Goal: Task Accomplishment & Management: Manage account settings

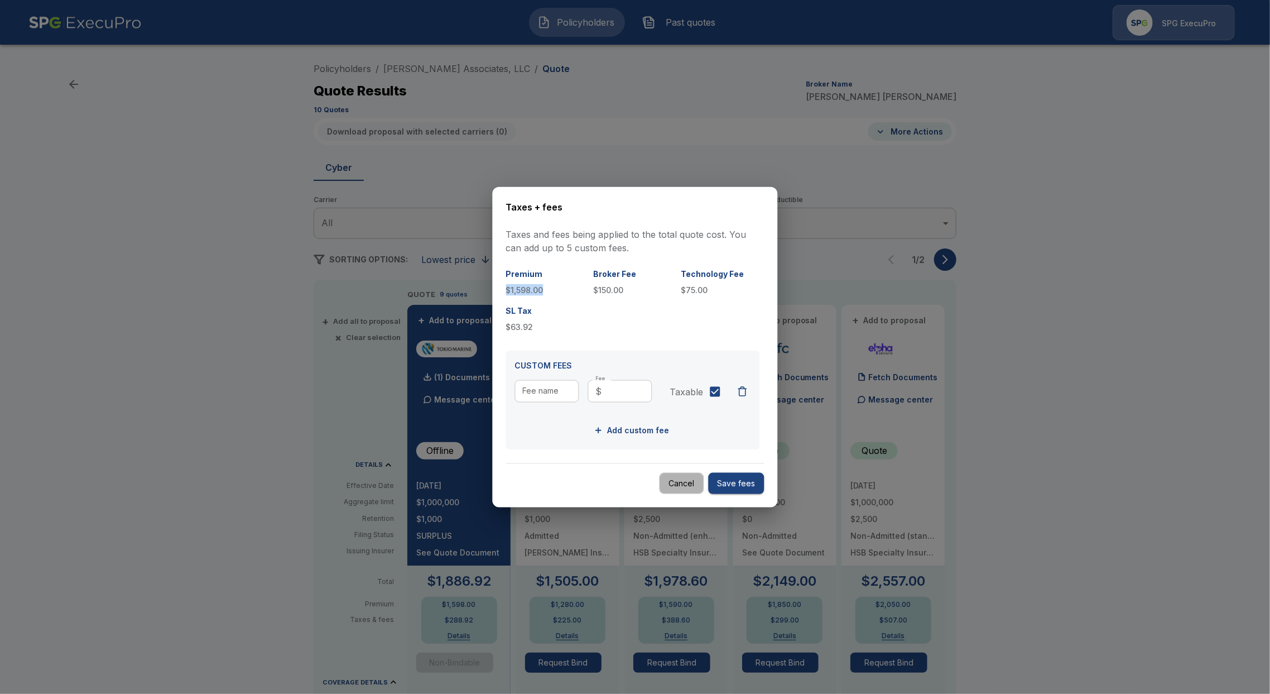
click at [680, 482] on button "Cancel" at bounding box center [682, 483] width 45 height 22
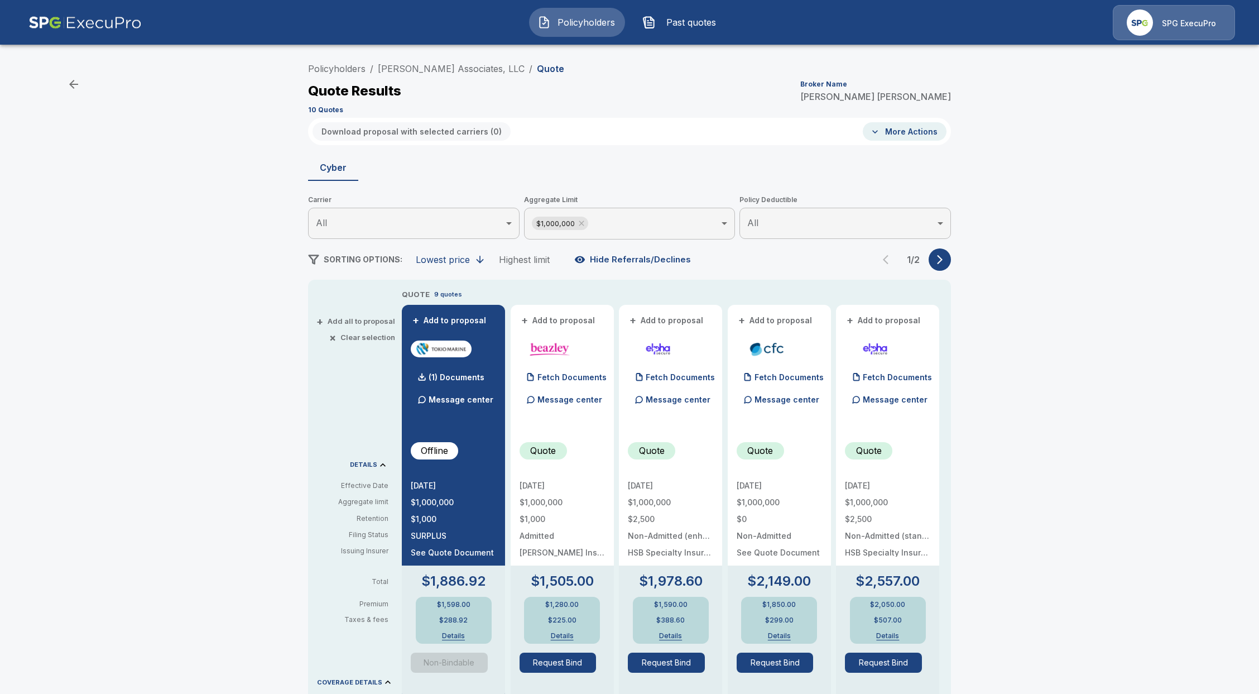
drag, startPoint x: 625, startPoint y: 84, endPoint x: 616, endPoint y: 65, distance: 20.5
click at [625, 83] on div "Quote Results Broker Name [PERSON_NAME]" at bounding box center [629, 91] width 643 height 20
click at [1208, 22] on p "SPG ExecuPro" at bounding box center [1189, 23] width 54 height 11
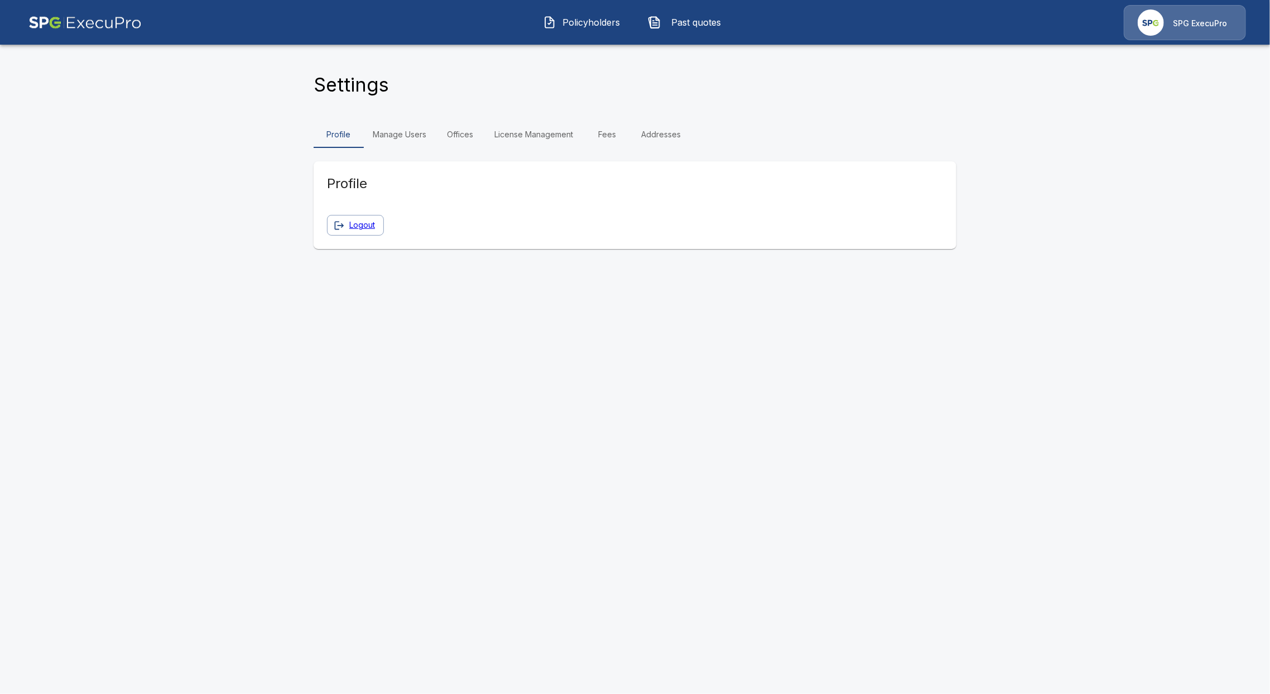
click at [600, 138] on link "Fees" at bounding box center [607, 134] width 50 height 27
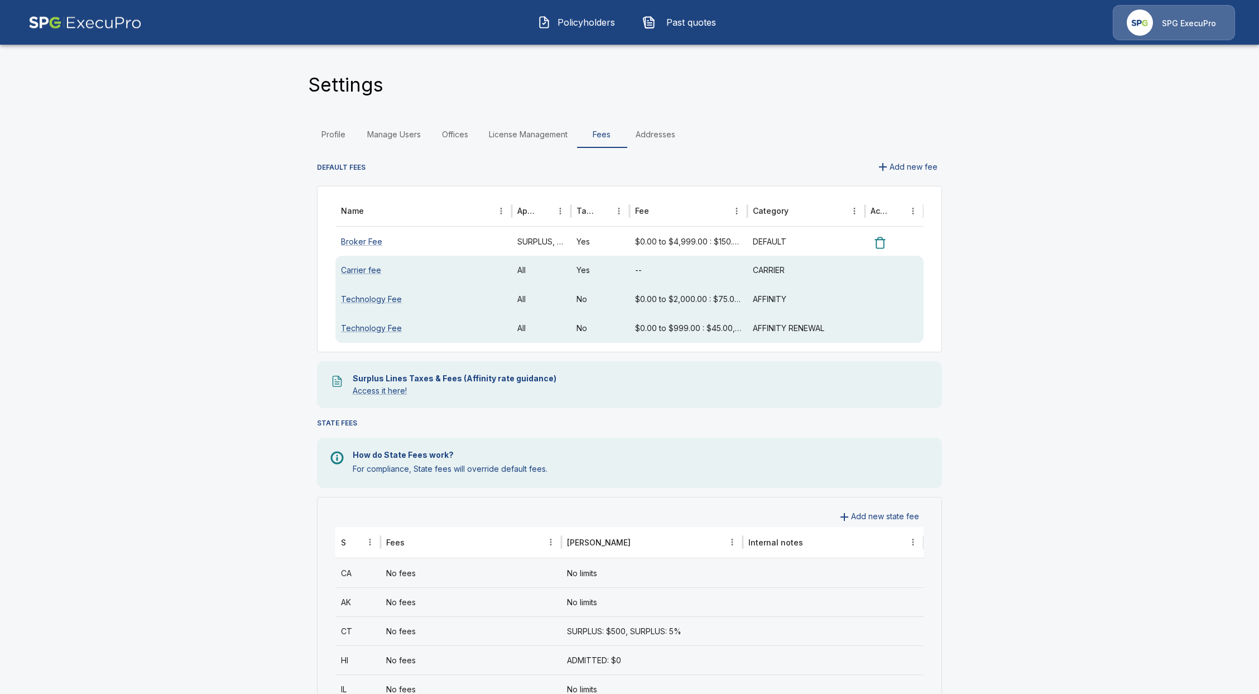
click at [272, 320] on main "Settings Profile Manage Users Offices License Management Fees Addresses DEFAULT…" at bounding box center [629, 672] width 1259 height 1344
click at [598, 25] on span "Policyholders" at bounding box center [585, 22] width 61 height 13
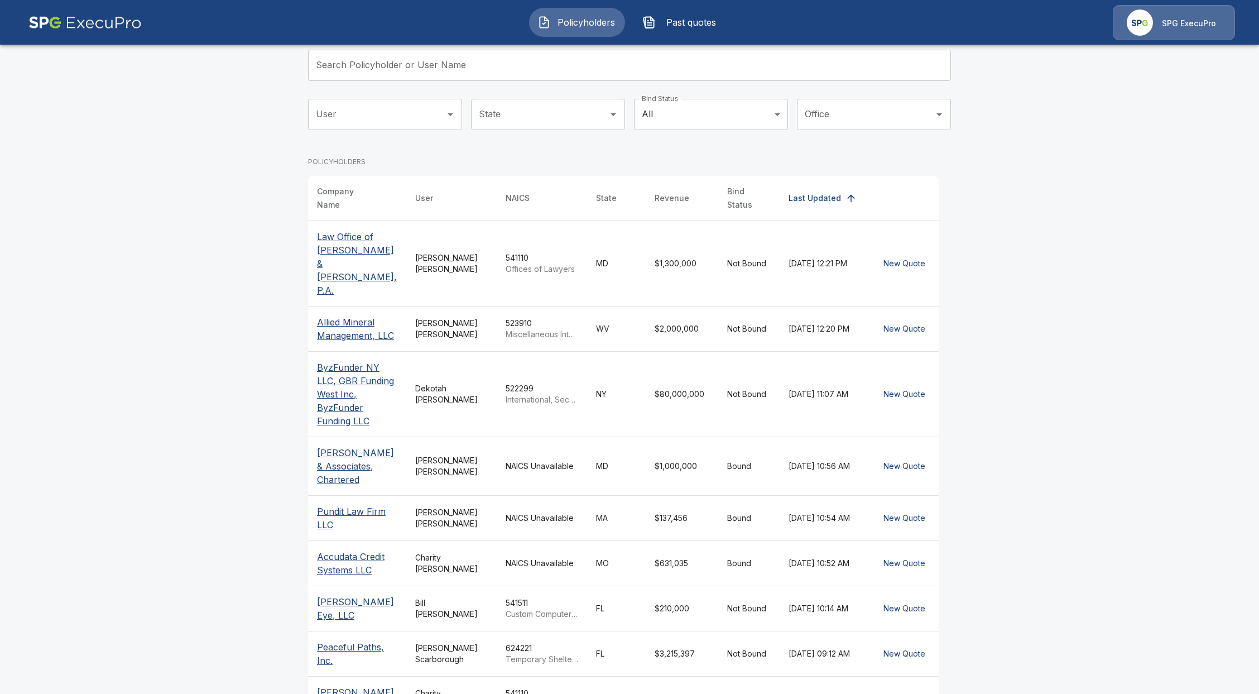
scroll to position [74, 0]
click at [350, 502] on p "Pundit Law Firm LLC" at bounding box center [357, 515] width 80 height 27
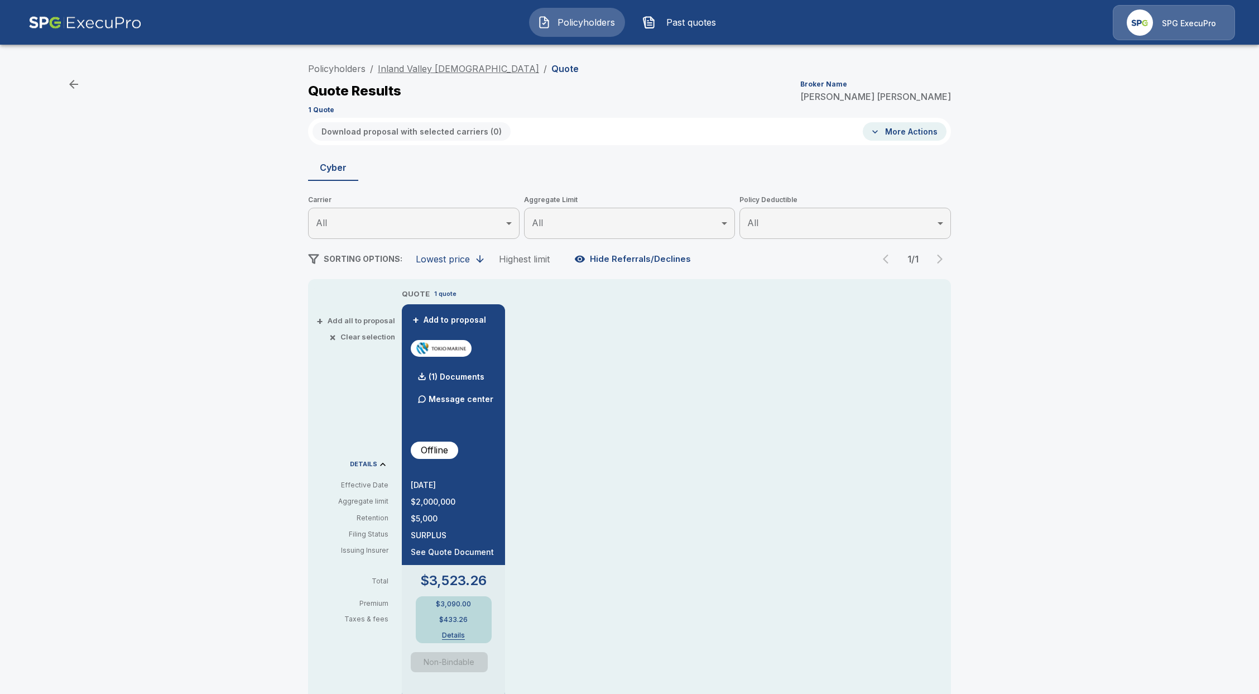
click at [491, 73] on link "Inland Valley Council of Churches" at bounding box center [458, 68] width 161 height 11
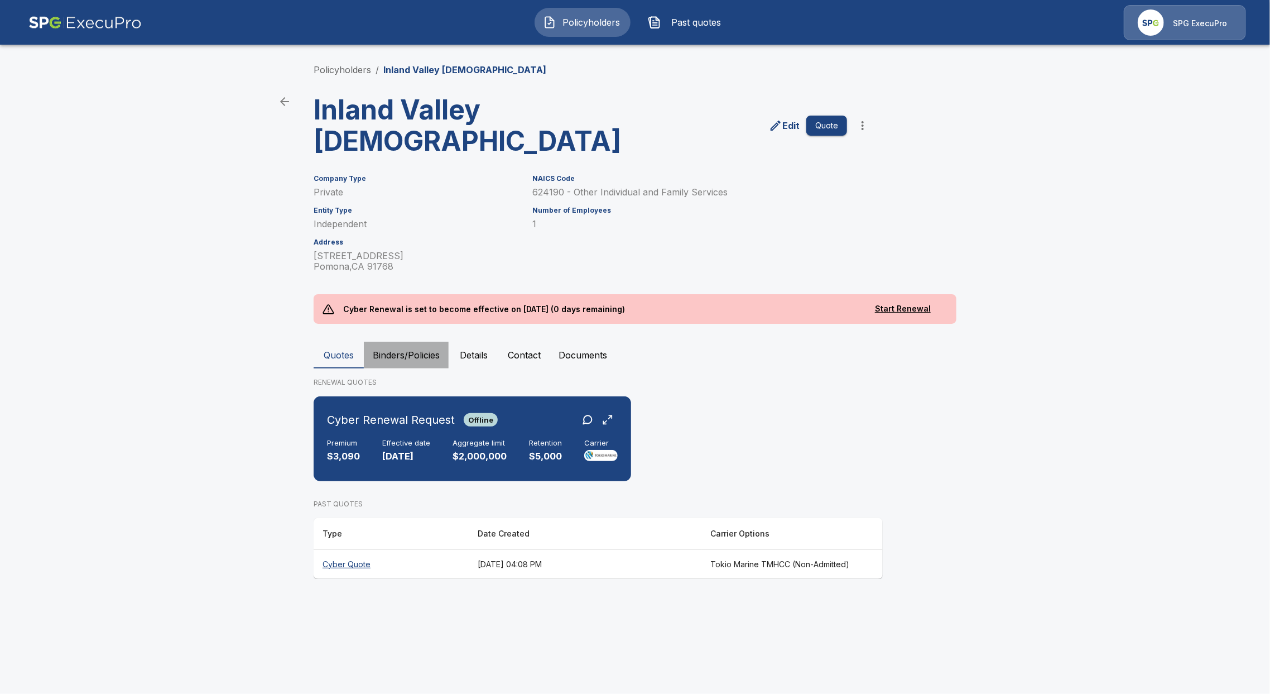
click at [396, 364] on button "Binders/Policies" at bounding box center [406, 355] width 85 height 27
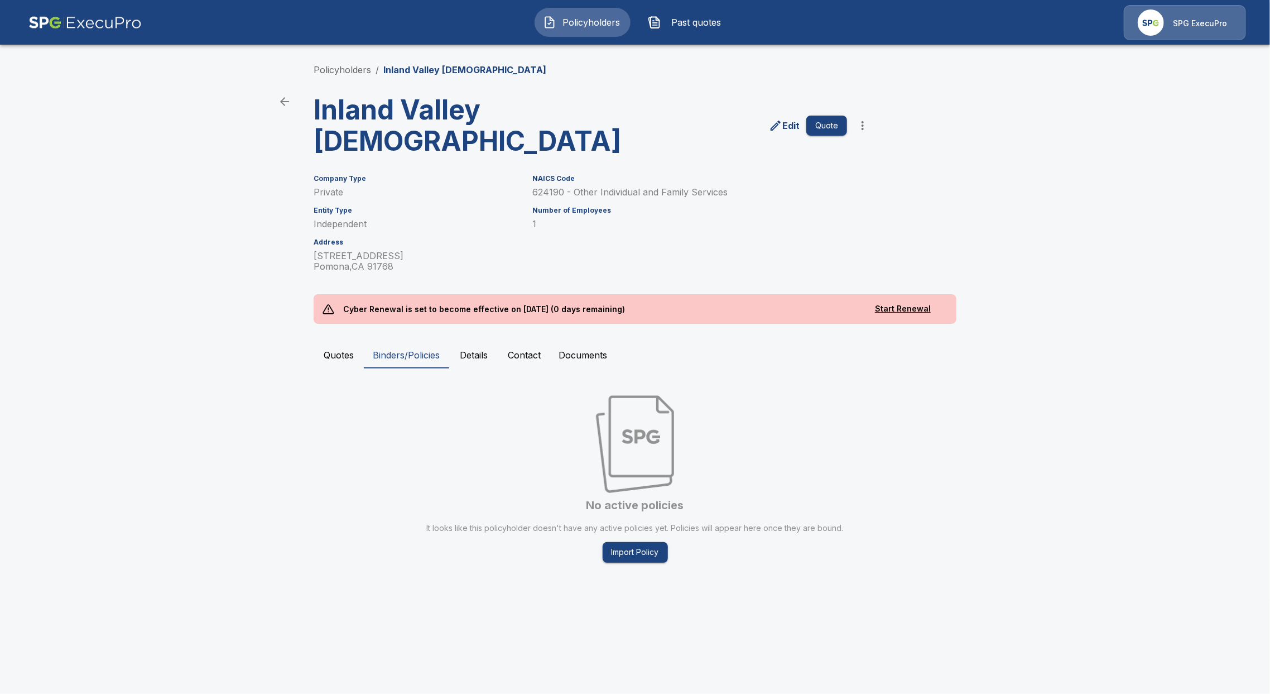
click at [346, 353] on button "Quotes" at bounding box center [339, 355] width 50 height 27
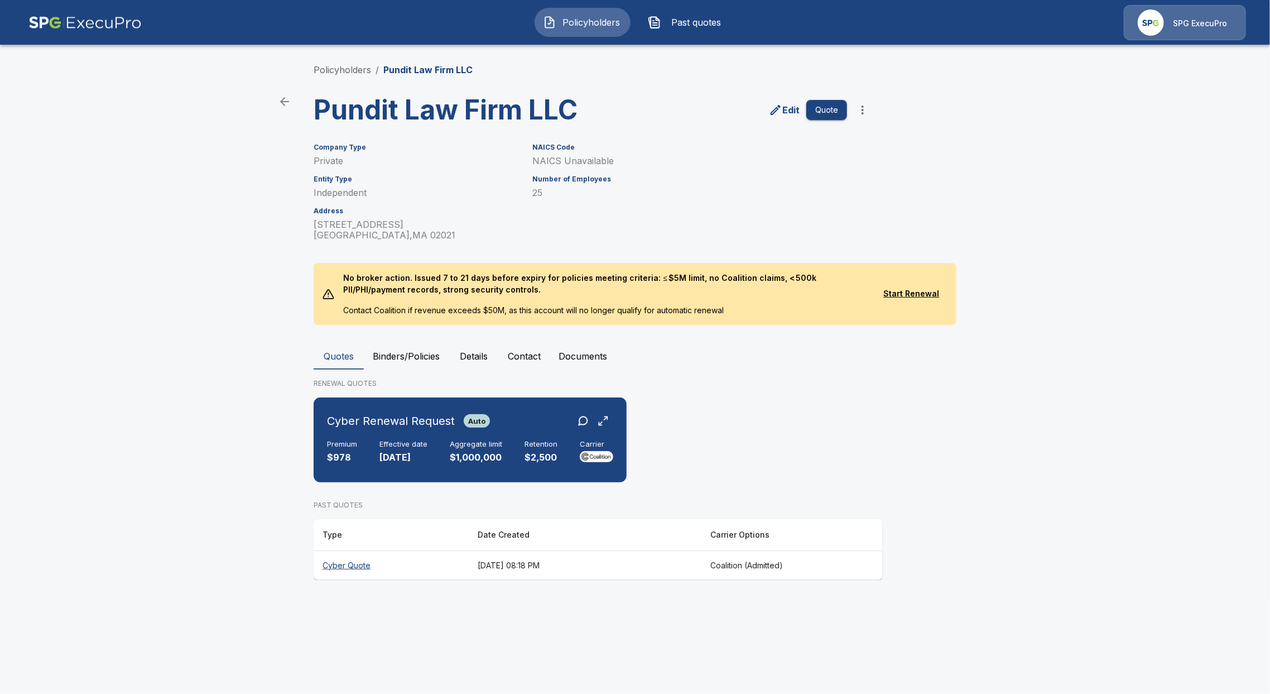
click at [370, 472] on div "Cyber Renewal Request Auto Premium $978 Effective date 11/30/2025 Aggregate lim…" at bounding box center [470, 440] width 304 height 76
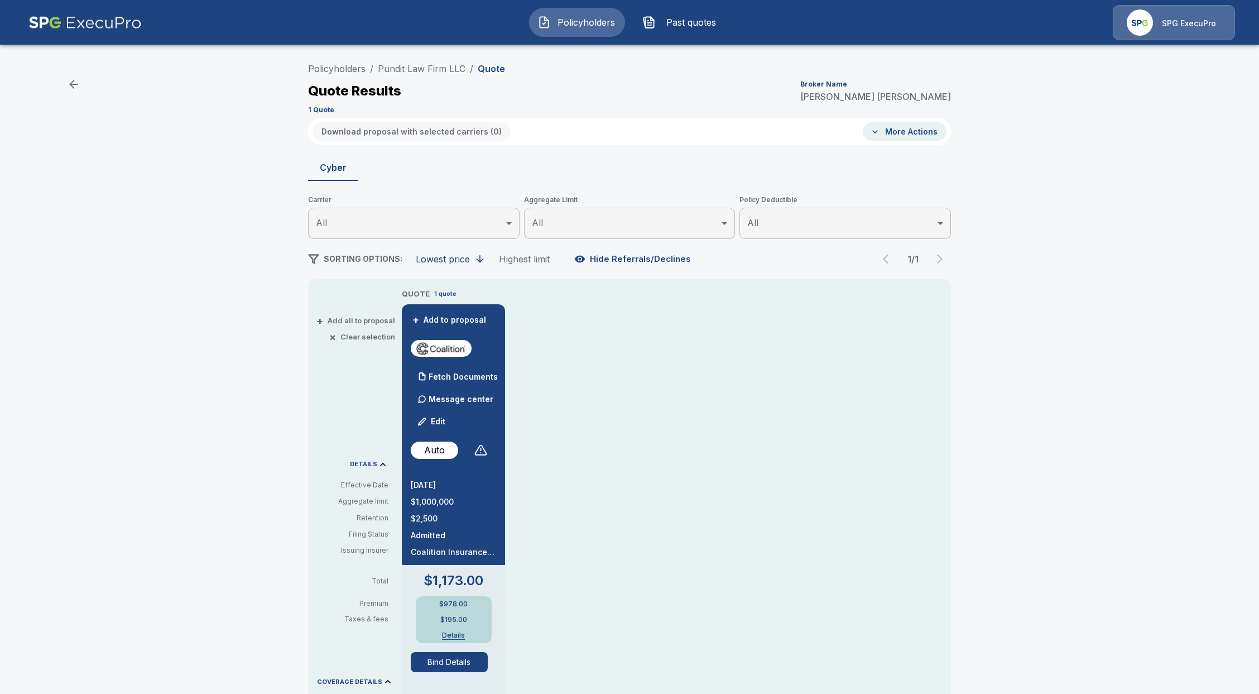
click at [458, 636] on button "Details" at bounding box center [453, 635] width 45 height 7
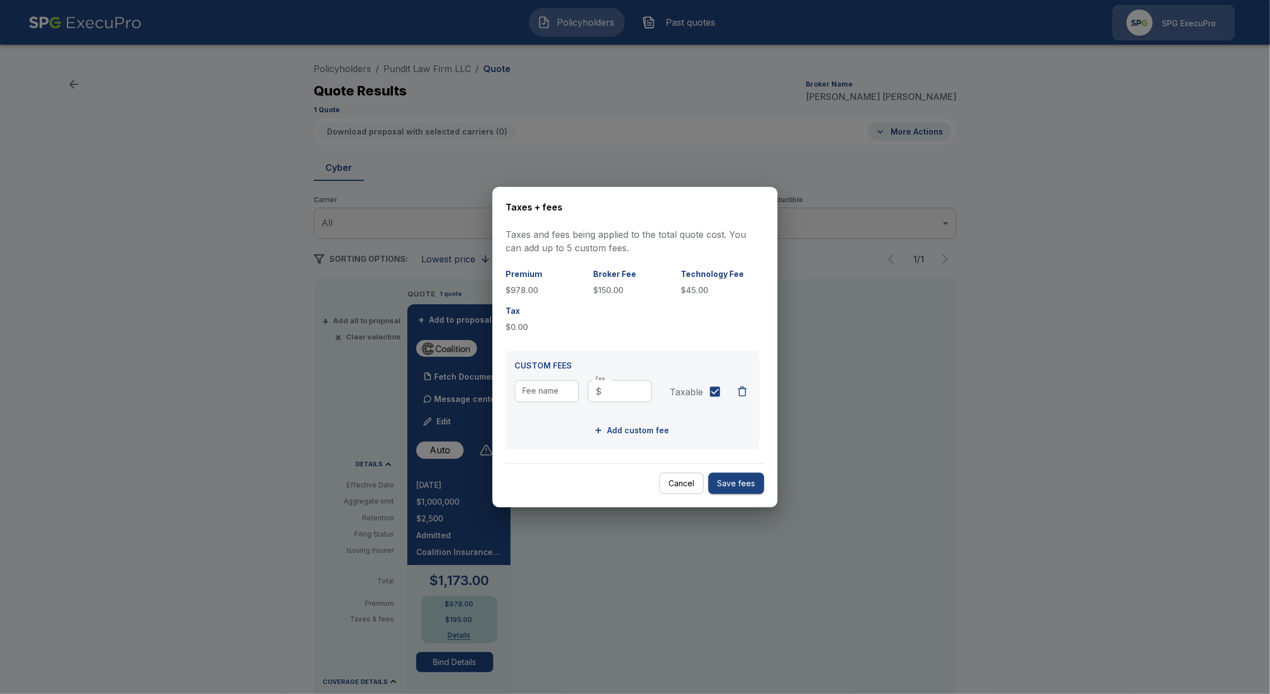
click at [626, 100] on div at bounding box center [635, 347] width 1270 height 694
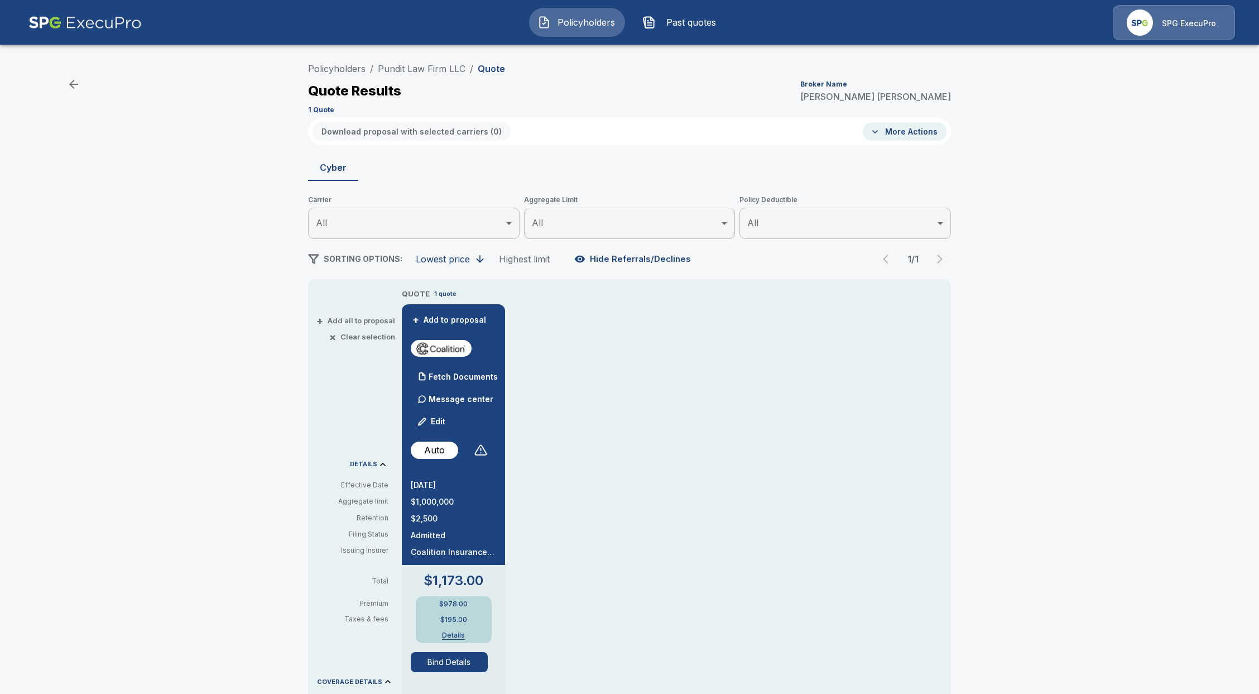
click at [585, 22] on span "Policyholders" at bounding box center [585, 22] width 61 height 13
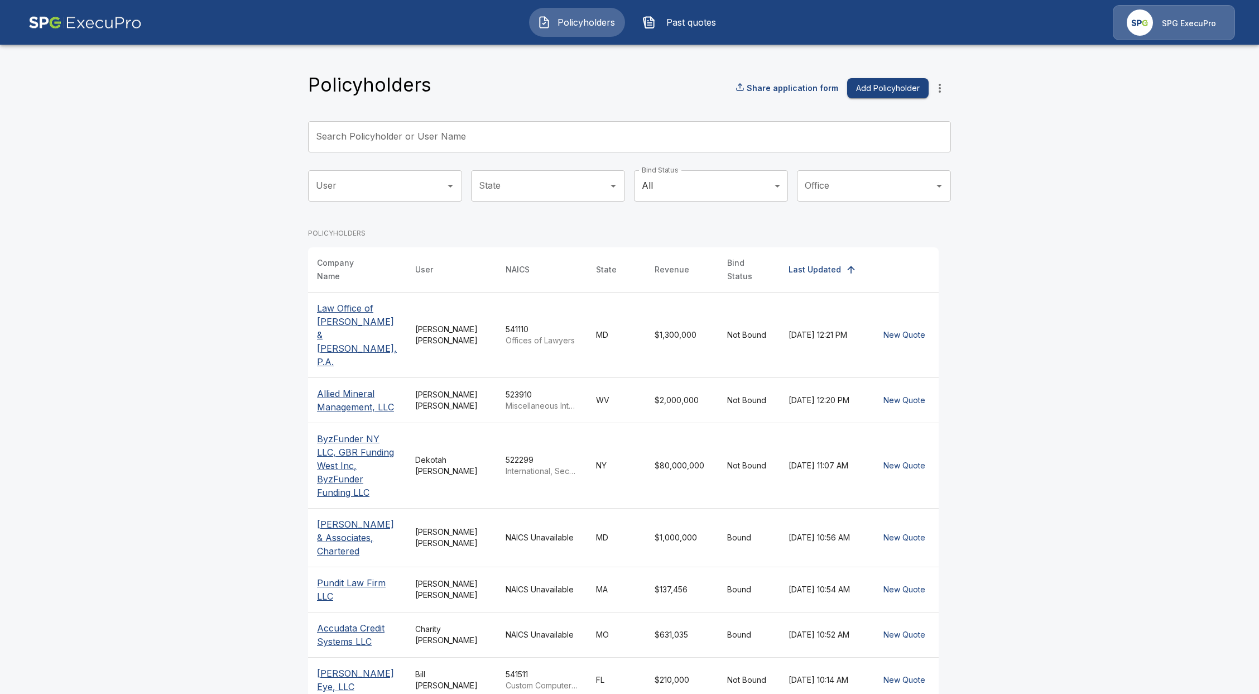
click at [458, 136] on input "Search Policyholder or User Name" at bounding box center [623, 136] width 631 height 31
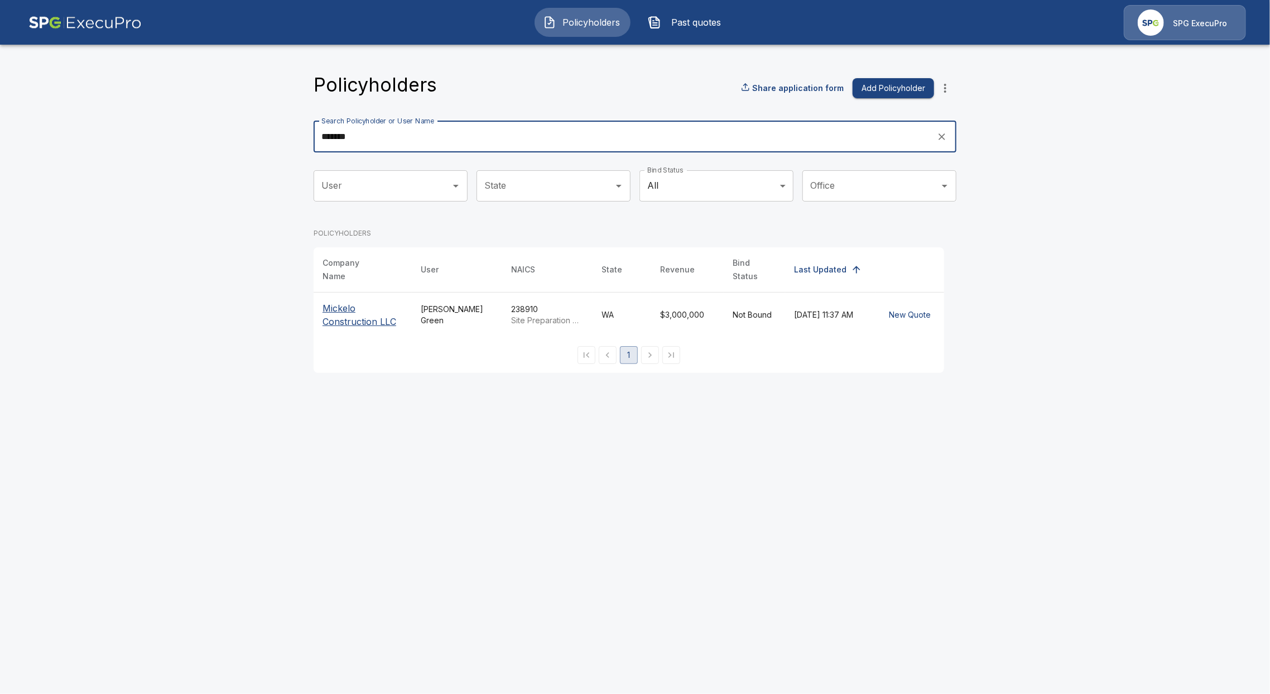
type input "*******"
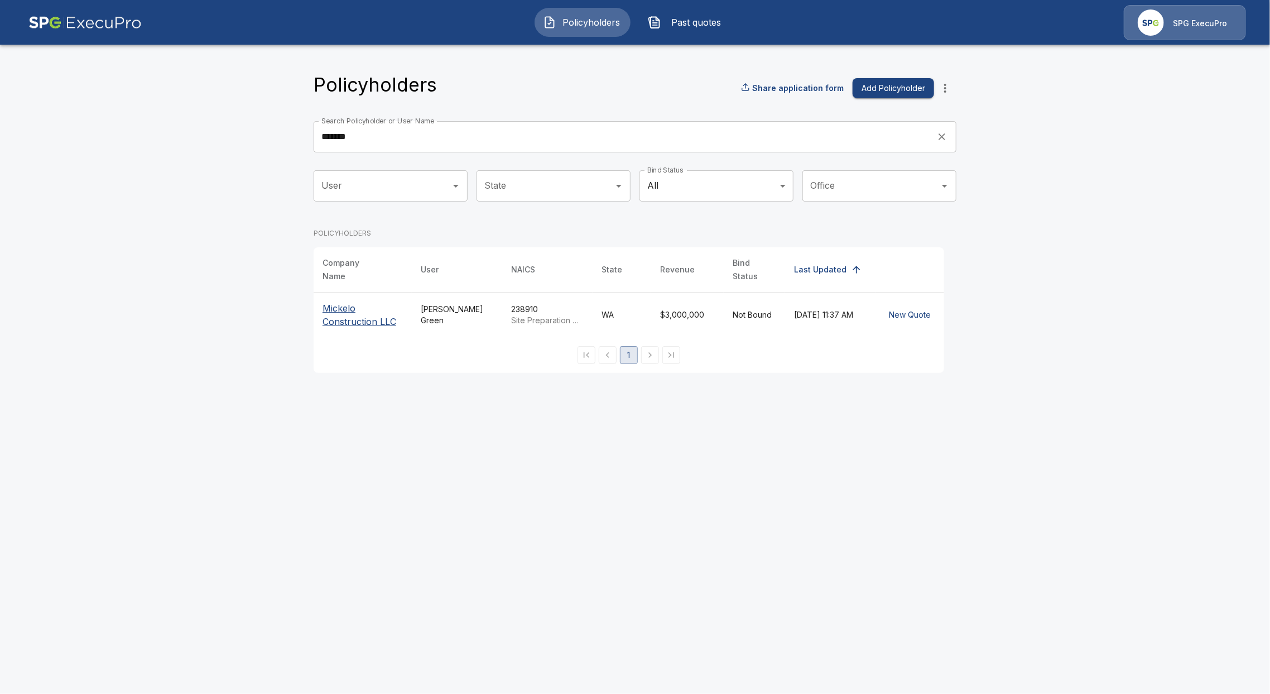
click at [353, 309] on p "Mickelo Construction LLC" at bounding box center [363, 314] width 80 height 27
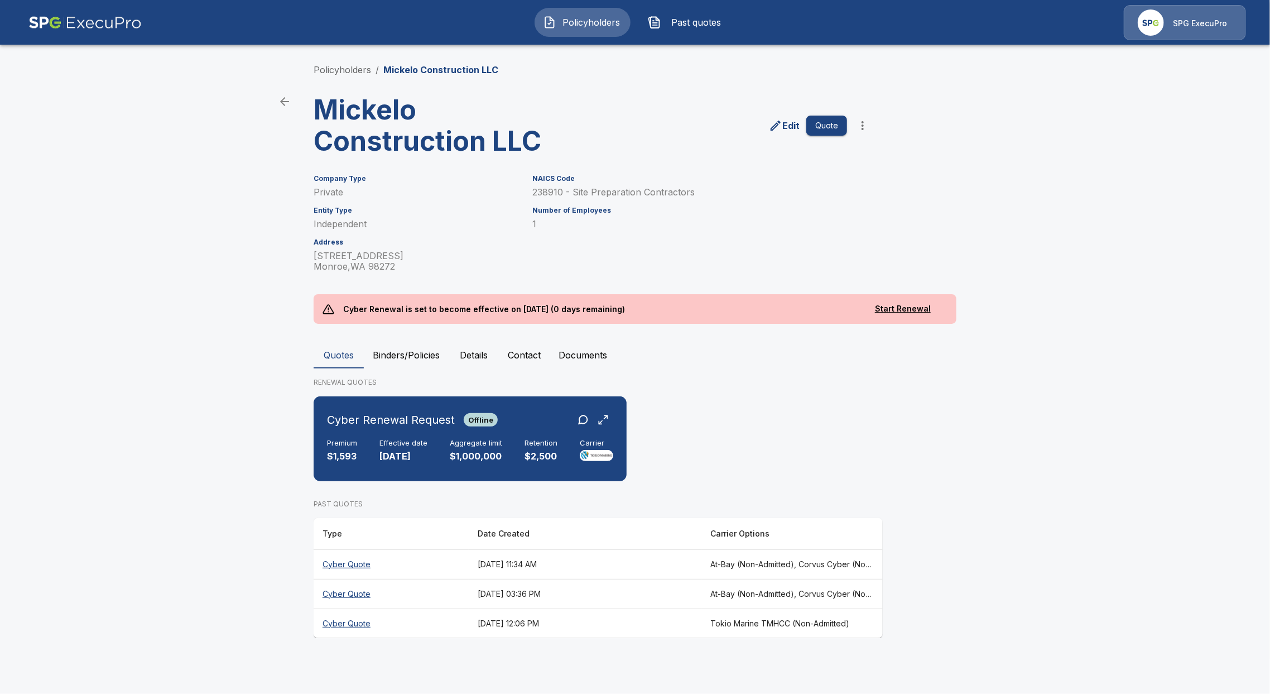
click at [349, 558] on th "Cyber Quote" at bounding box center [391, 564] width 155 height 30
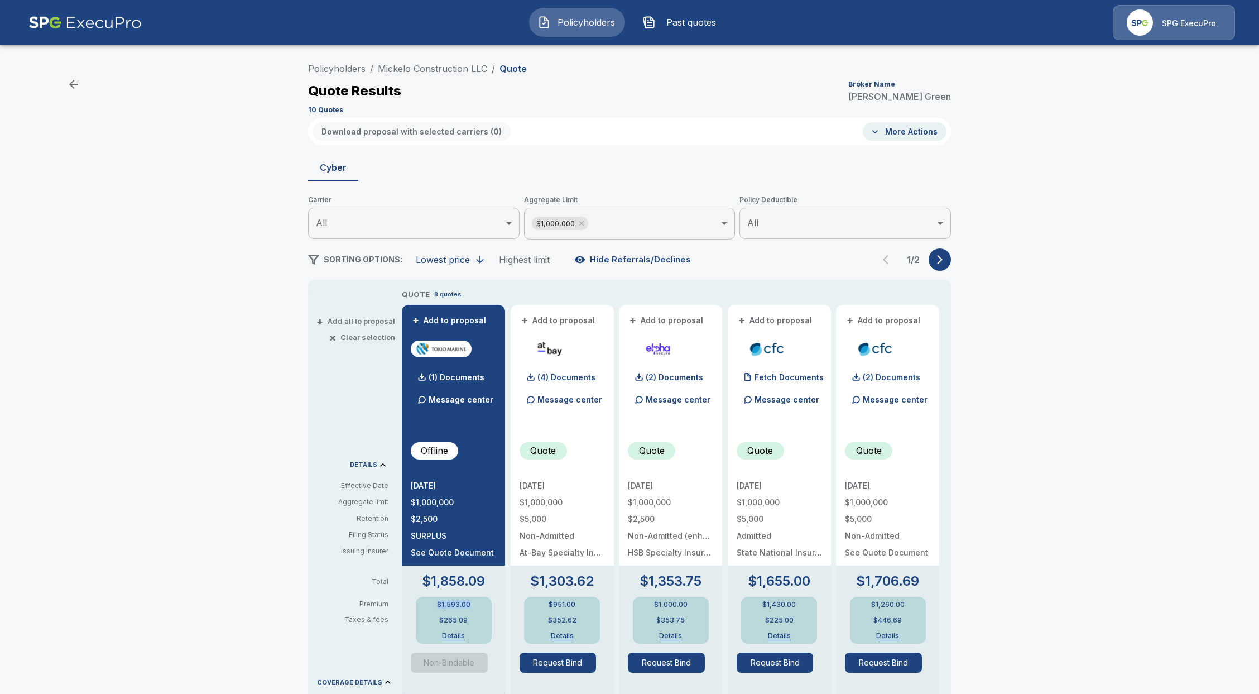
drag, startPoint x: 480, startPoint y: 607, endPoint x: 430, endPoint y: 611, distance: 49.9
click at [430, 611] on div "$1,593.00 $265.09 Details" at bounding box center [454, 620] width 76 height 47
copy p "$1,593.00"
click at [459, 639] on button "Details" at bounding box center [453, 635] width 45 height 7
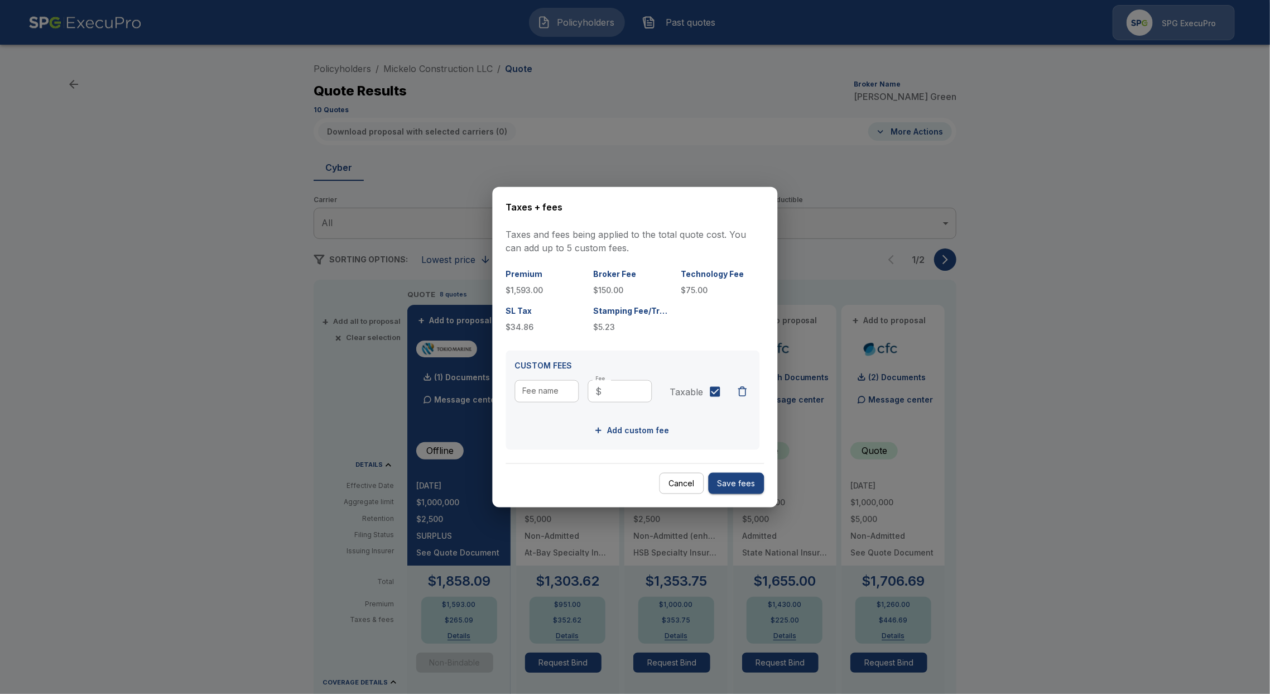
click at [571, 32] on div at bounding box center [635, 347] width 1270 height 694
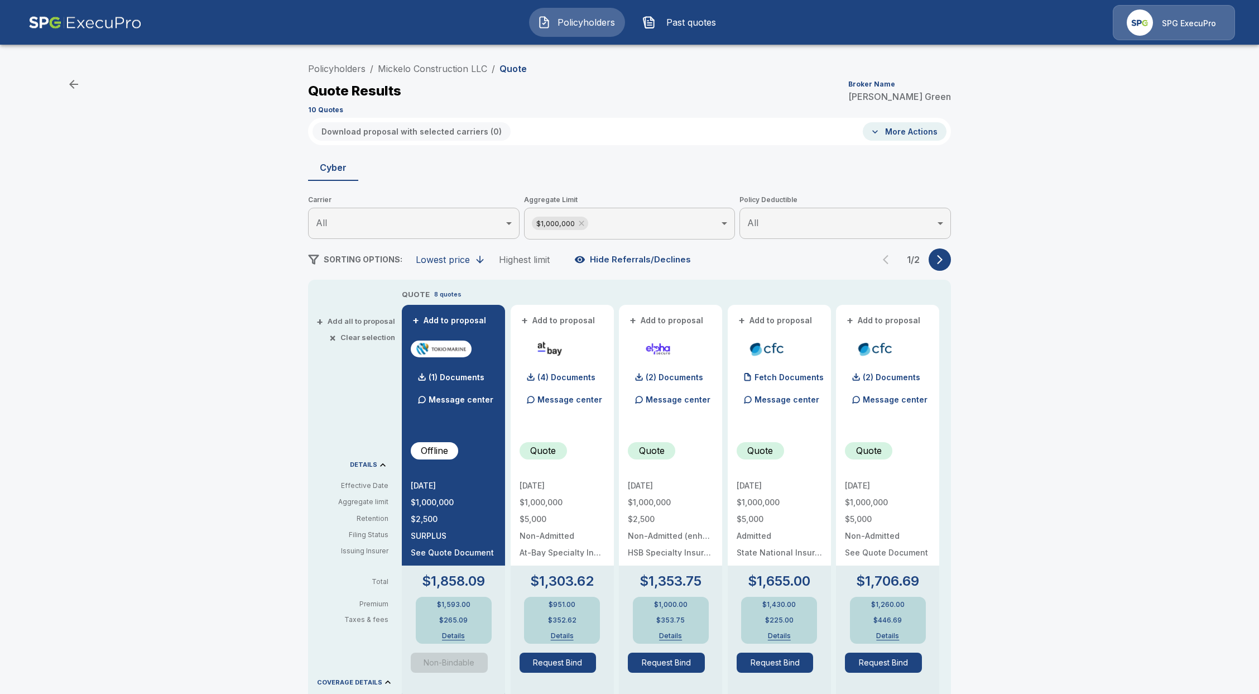
click at [574, 25] on span "Policyholders" at bounding box center [585, 22] width 61 height 13
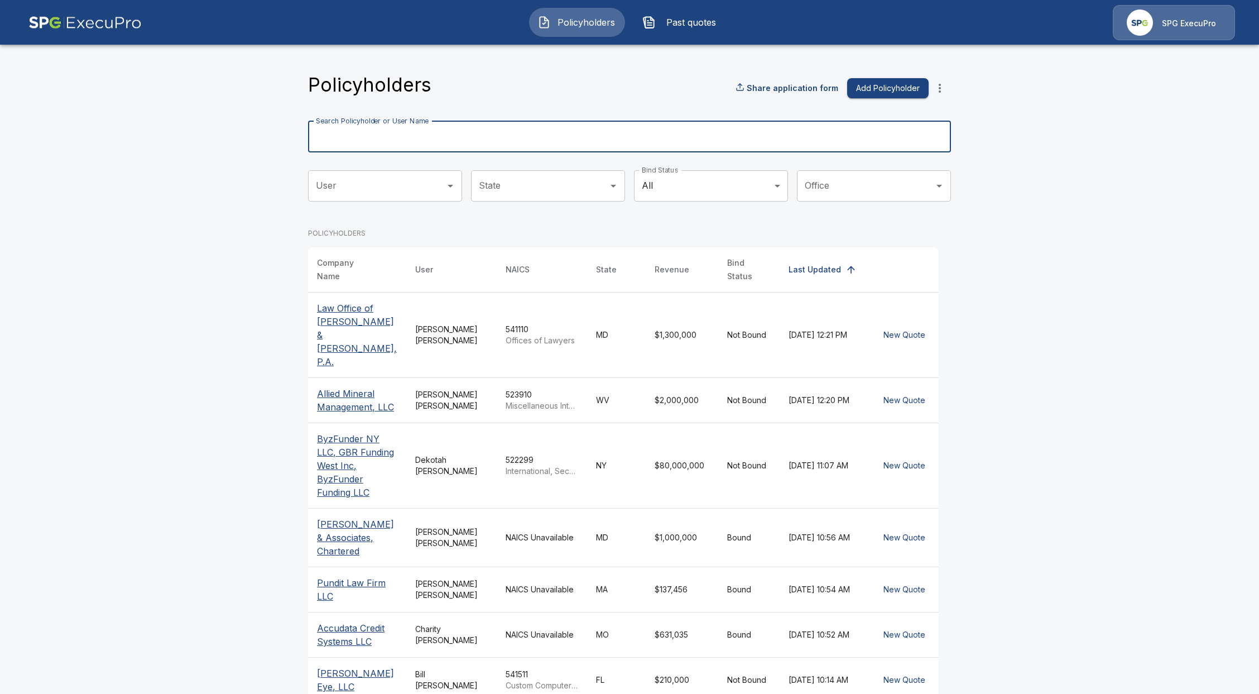
drag, startPoint x: 543, startPoint y: 144, endPoint x: 541, endPoint y: 118, distance: 25.8
click at [543, 143] on input "Search Policyholder or User Name" at bounding box center [623, 136] width 631 height 31
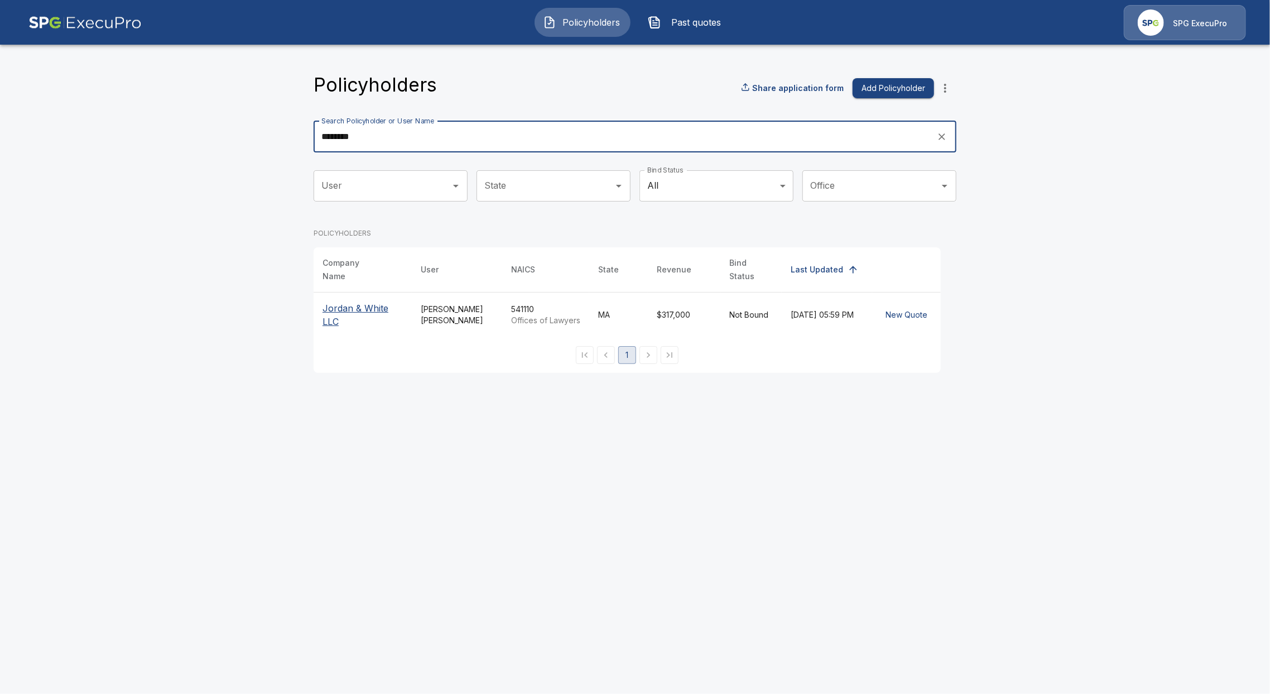
type input "********"
click at [333, 285] on table "Company Name User NAICS State Revenue Bind Status Last Updated Jordan & White L…" at bounding box center [627, 292] width 627 height 90
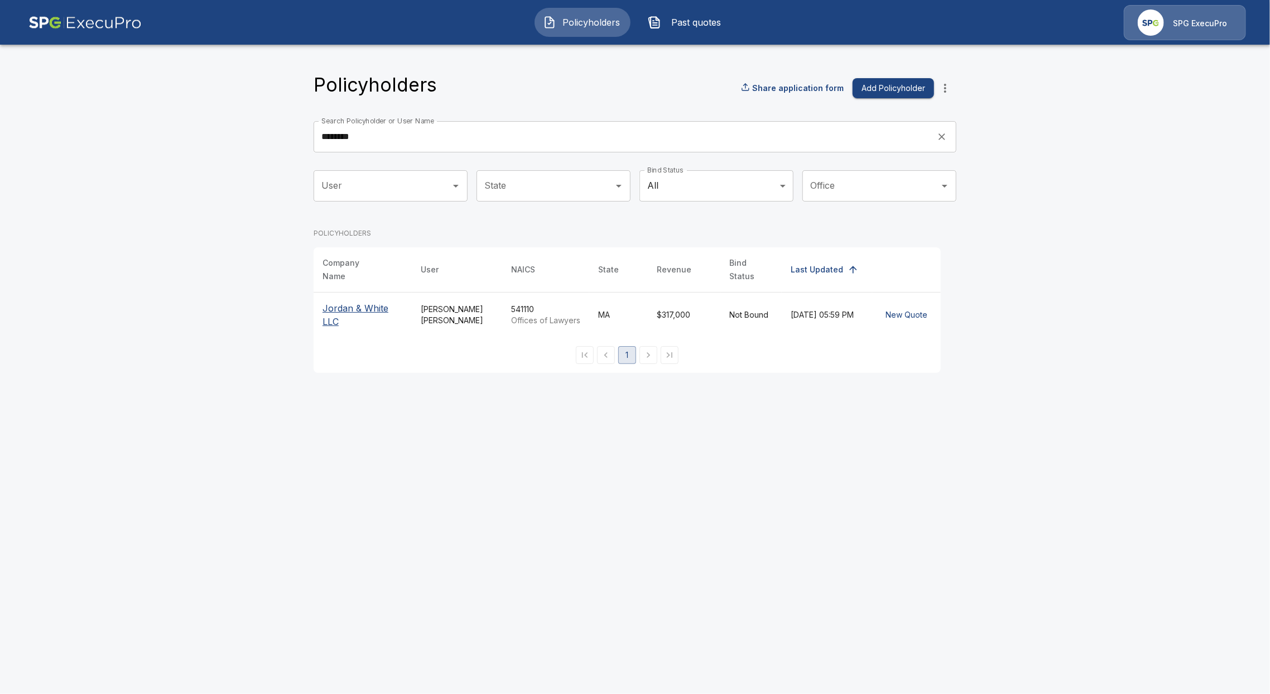
click th "Jordan & White LLC"
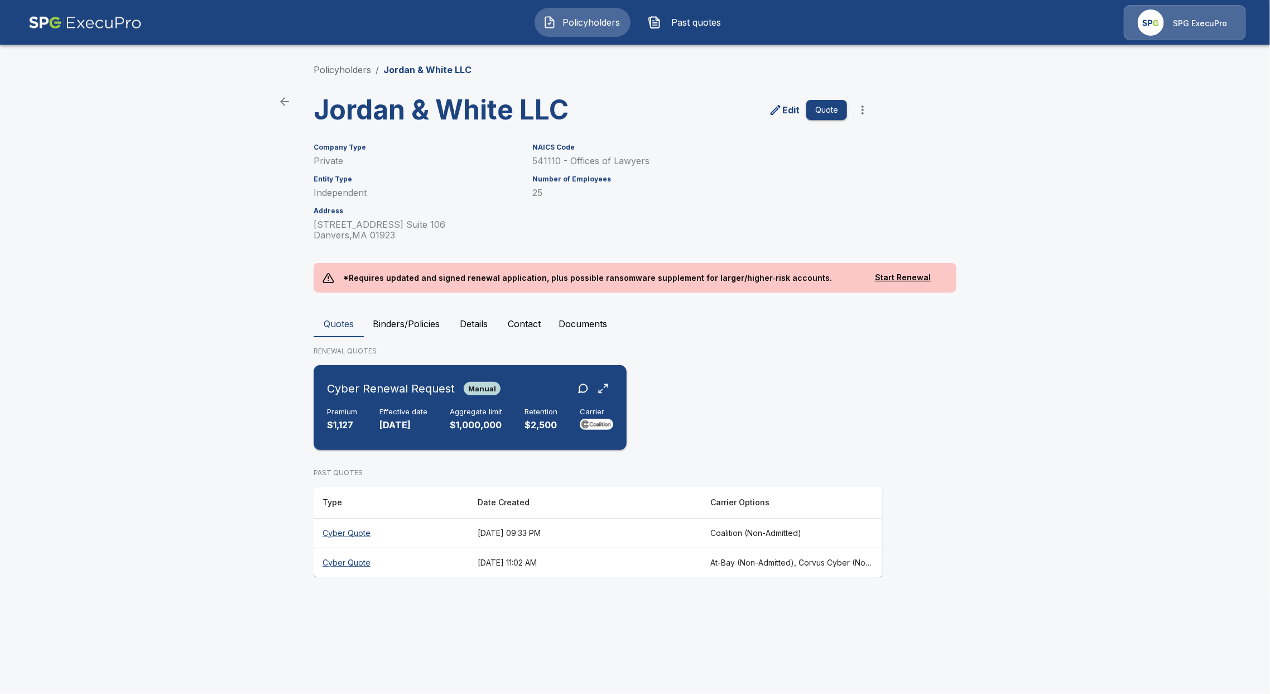
click at [400, 421] on p "9/1/2025" at bounding box center [403, 425] width 48 height 13
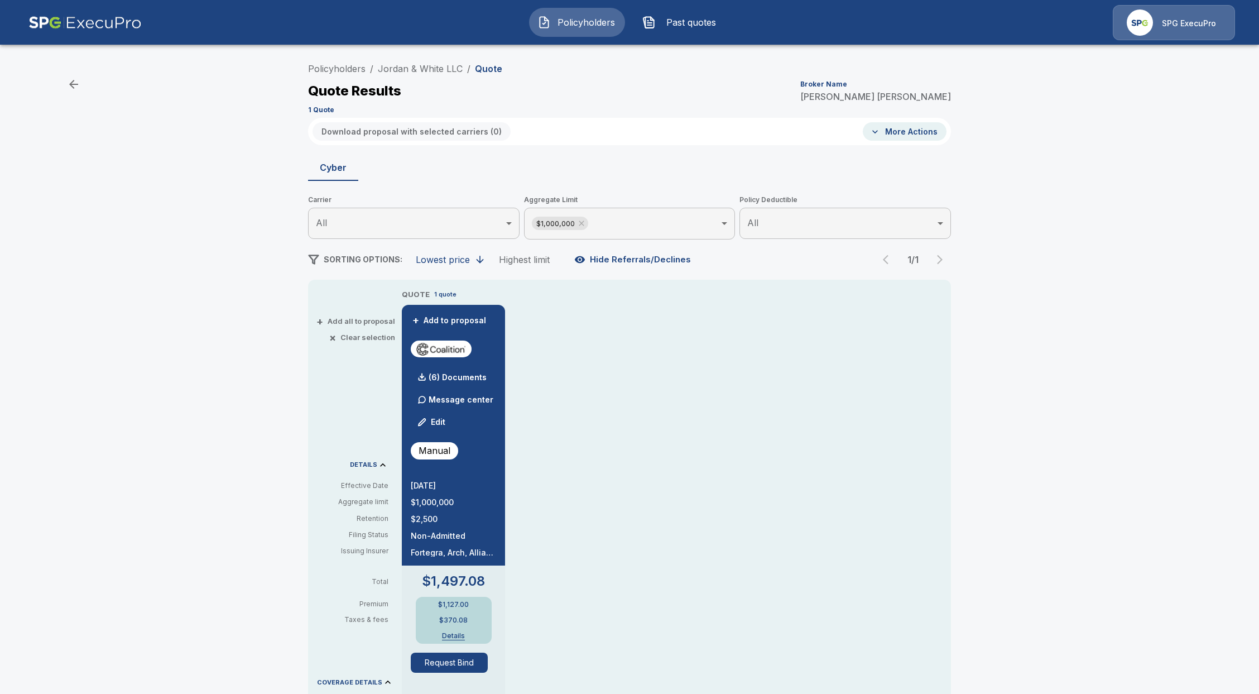
click at [933, 127] on button "More Actions" at bounding box center [905, 131] width 84 height 18
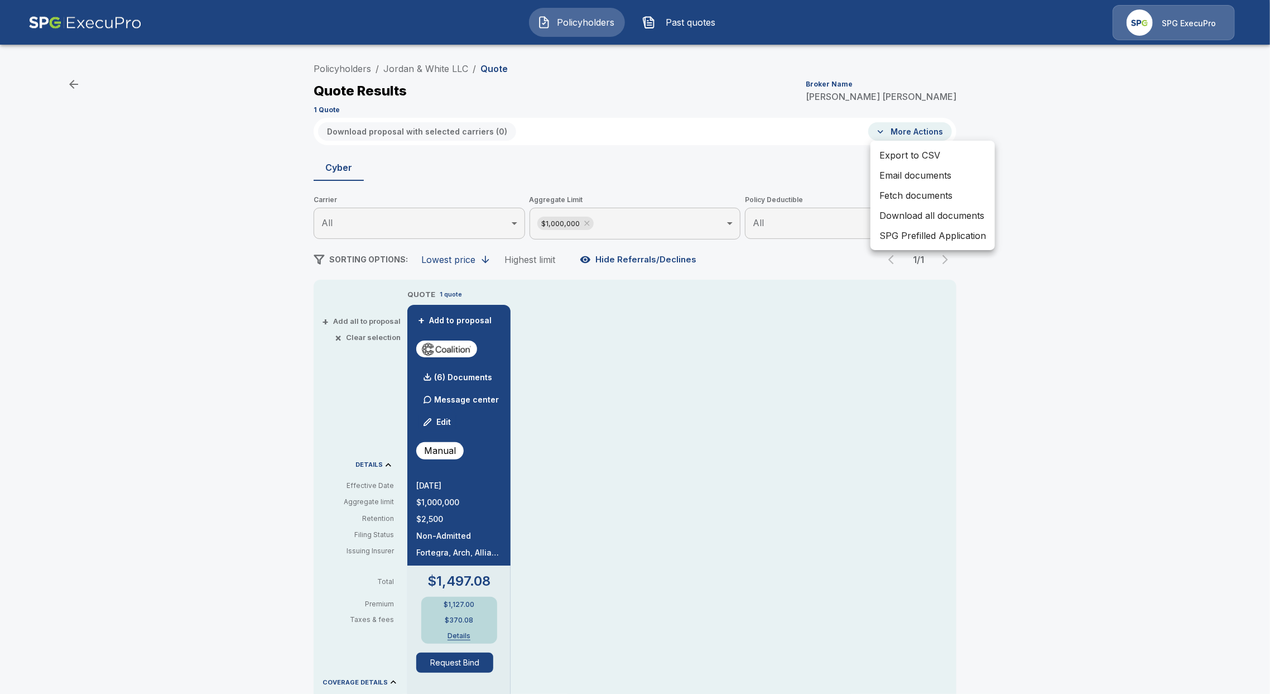
click at [787, 292] on div at bounding box center [635, 347] width 1270 height 694
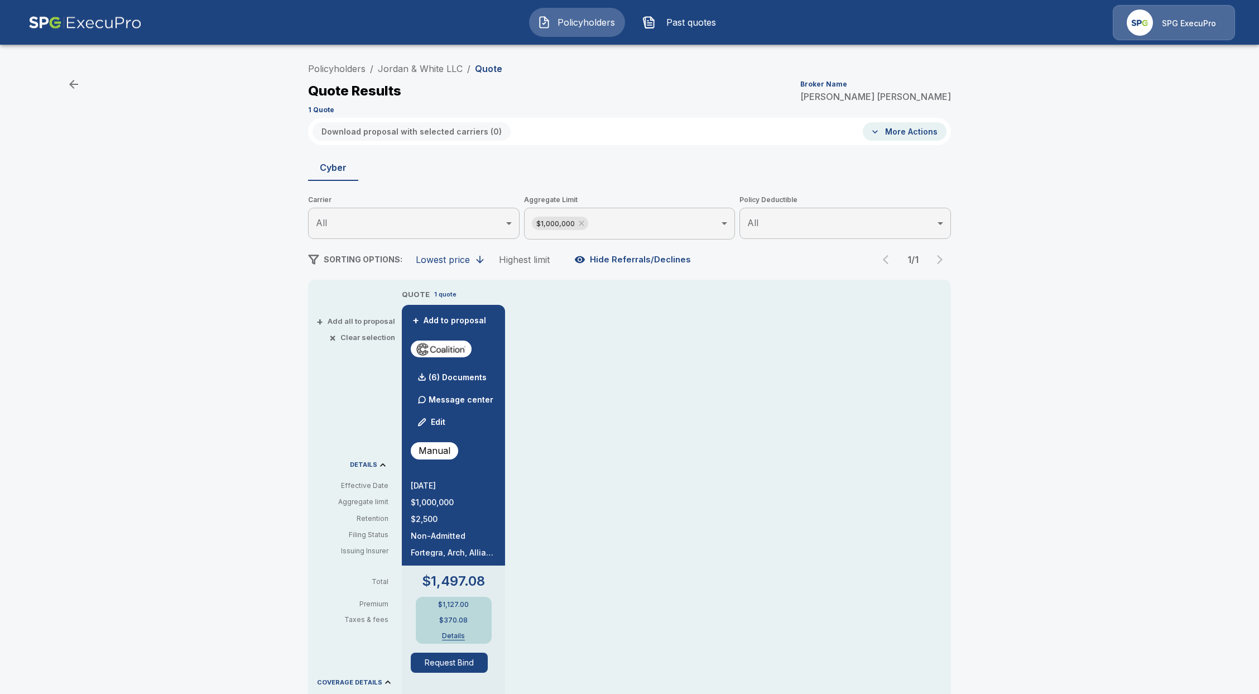
click at [453, 660] on button "Request Bind" at bounding box center [449, 662] width 77 height 20
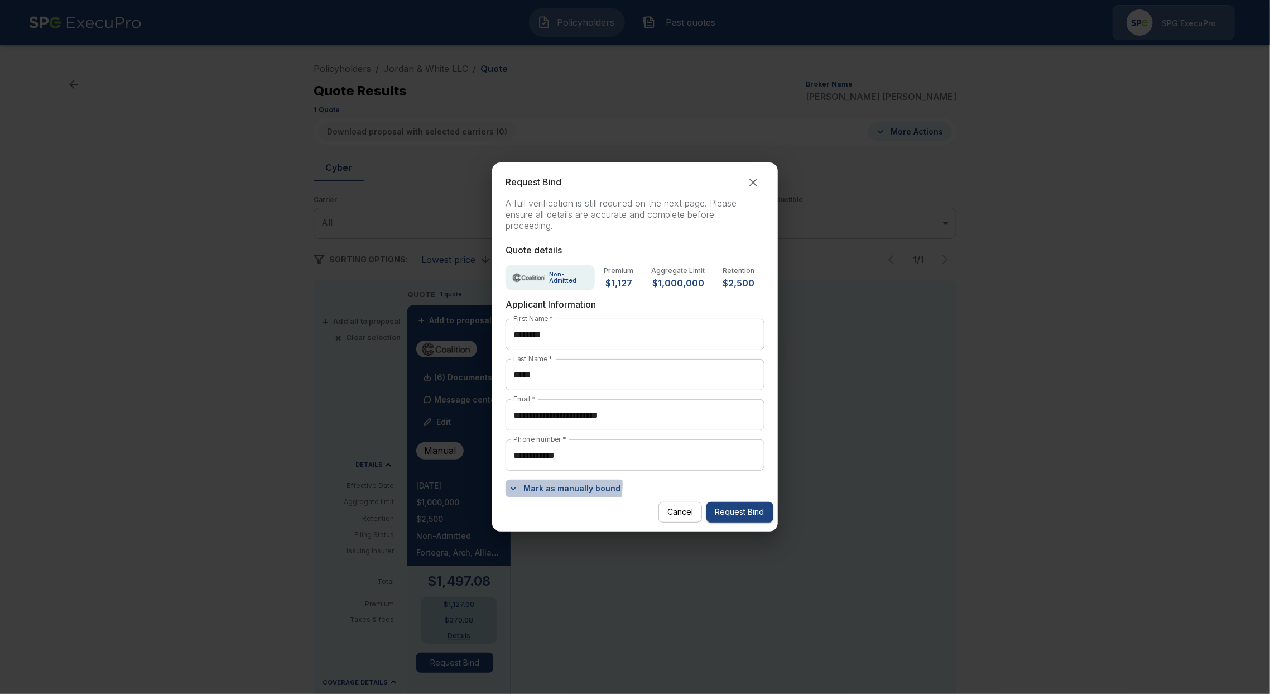
click at [559, 484] on button "Mark as manually bound" at bounding box center [565, 488] width 119 height 18
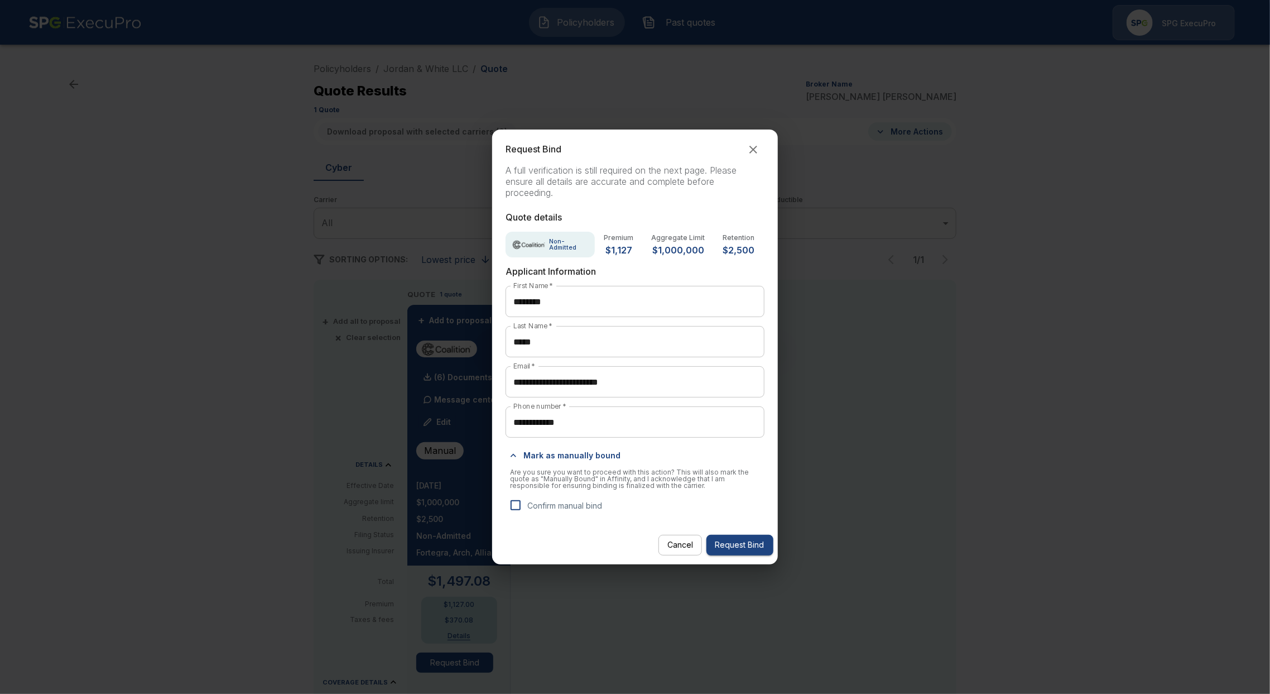
click at [556, 502] on p "Confirm manual bind" at bounding box center [564, 505] width 75 height 12
click at [737, 546] on button "Request Bind" at bounding box center [740, 545] width 67 height 21
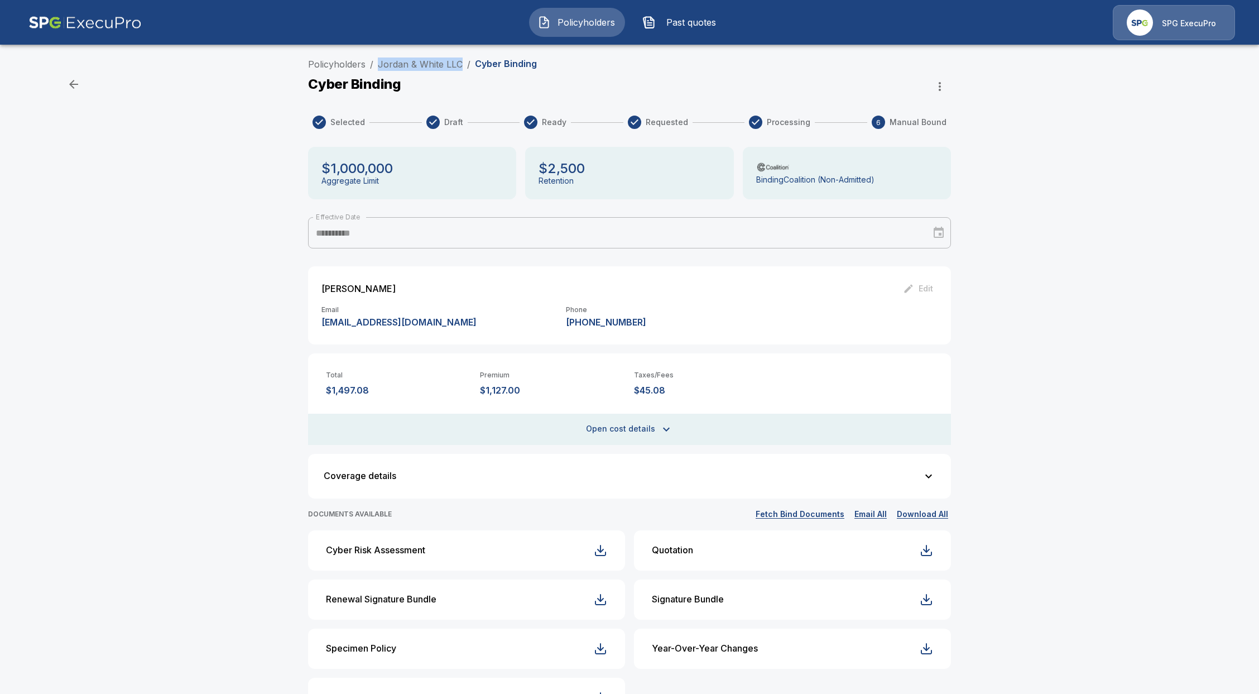
drag, startPoint x: 467, startPoint y: 66, endPoint x: 383, endPoint y: 73, distance: 84.5
click at [383, 73] on div "Policyholders / Jordan & White LLC / Cyber Binding" at bounding box center [629, 66] width 643 height 18
copy link "Jordan & White LLC"
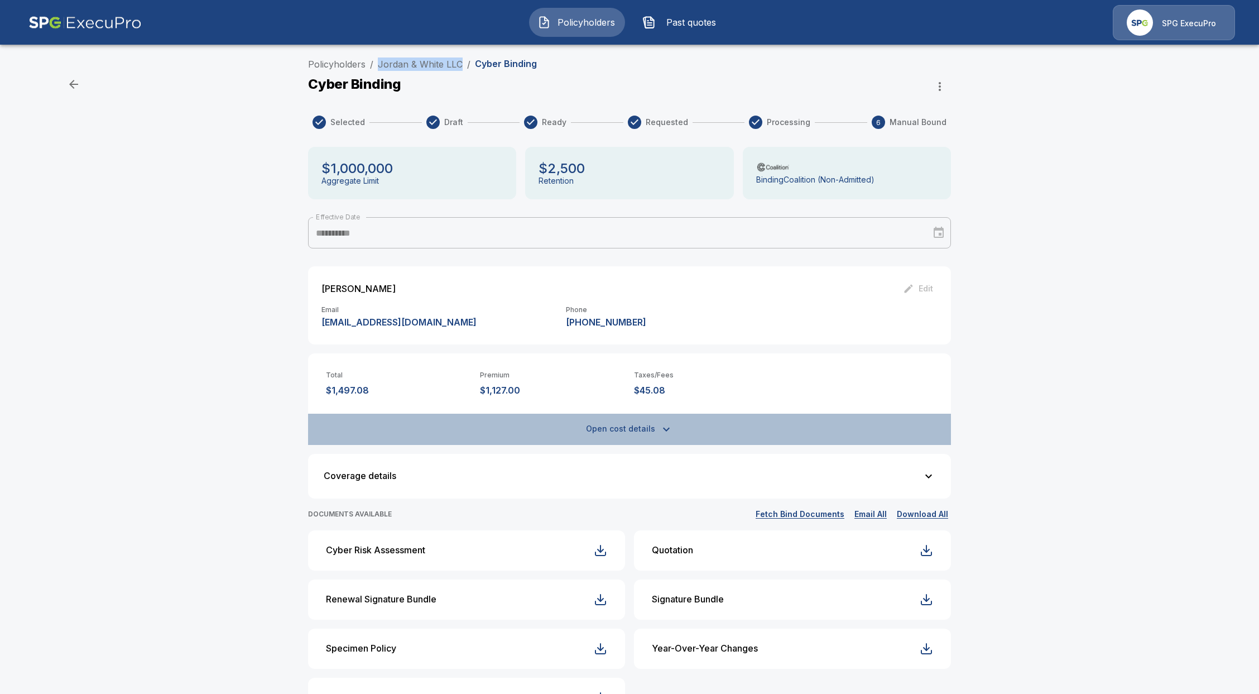
click at [657, 425] on button "Open cost details" at bounding box center [629, 429] width 643 height 31
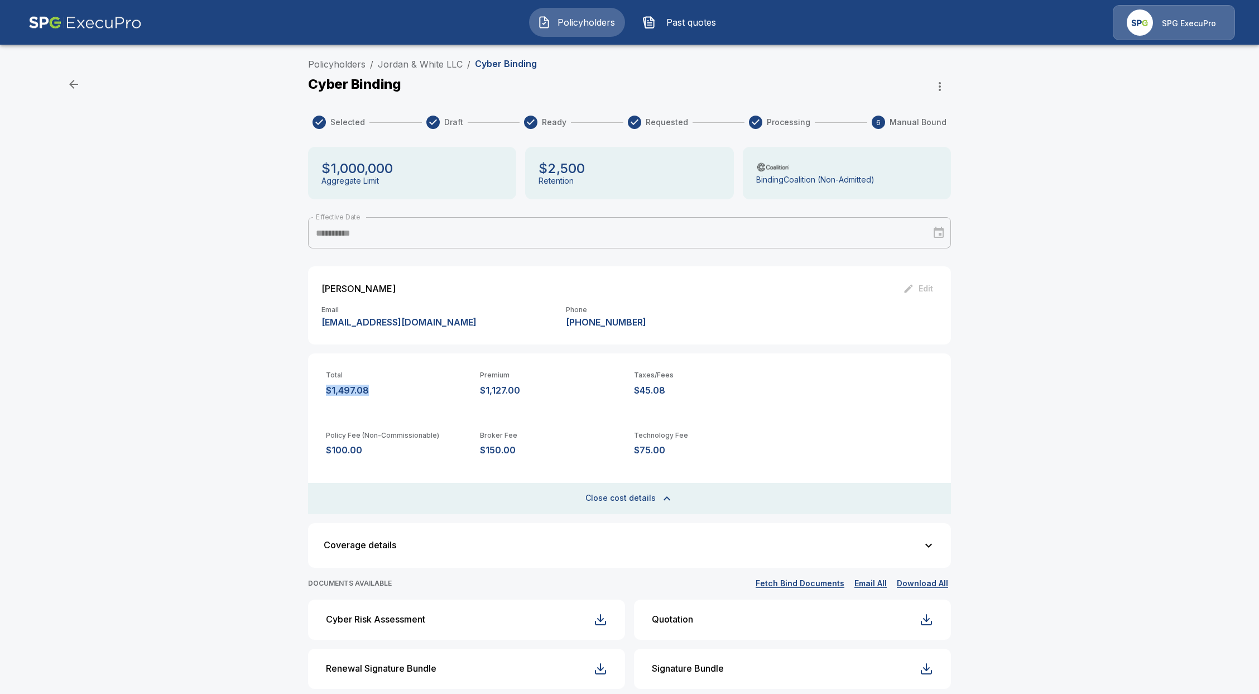
drag, startPoint x: 373, startPoint y: 392, endPoint x: 321, endPoint y: 395, distance: 51.4
click at [321, 395] on div "Total $1,497.08 Premium $1,127.00 Taxes/Fees $45.08 Policy Fee (Non-Commissiona…" at bounding box center [629, 433] width 643 height 161
copy p "$1,497.08"
drag, startPoint x: 581, startPoint y: 119, endPoint x: 586, endPoint y: 116, distance: 5.9
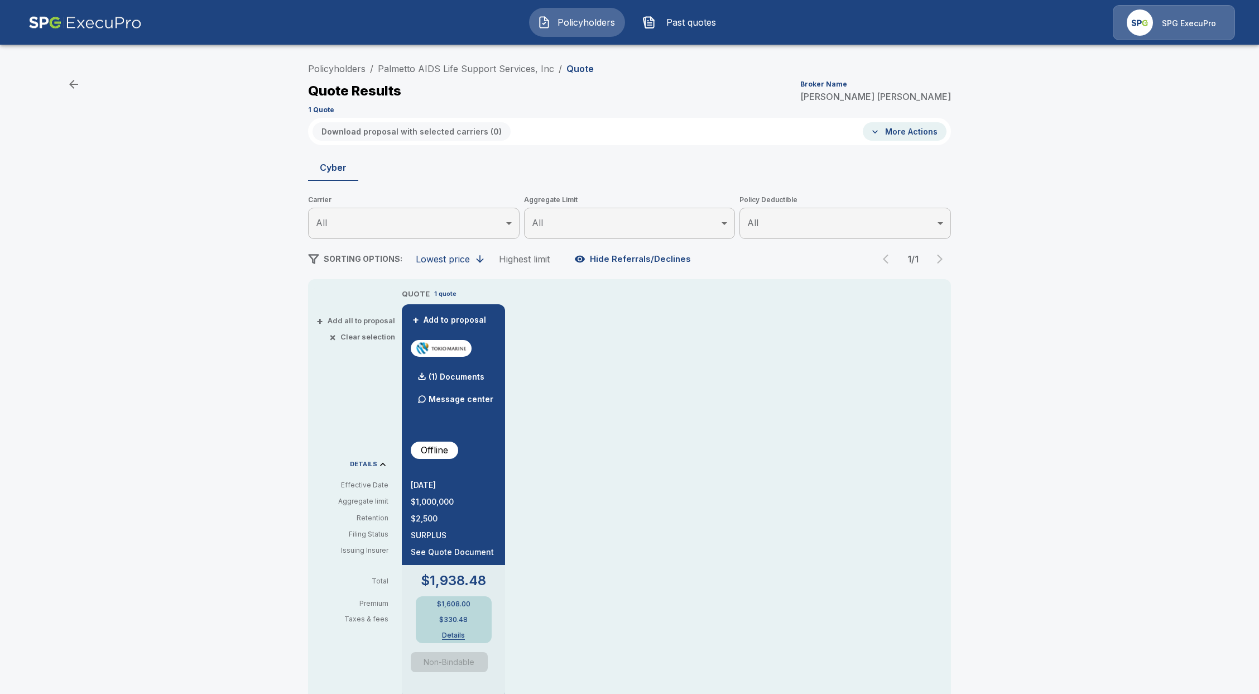
click at [121, 20] on img at bounding box center [84, 22] width 113 height 35
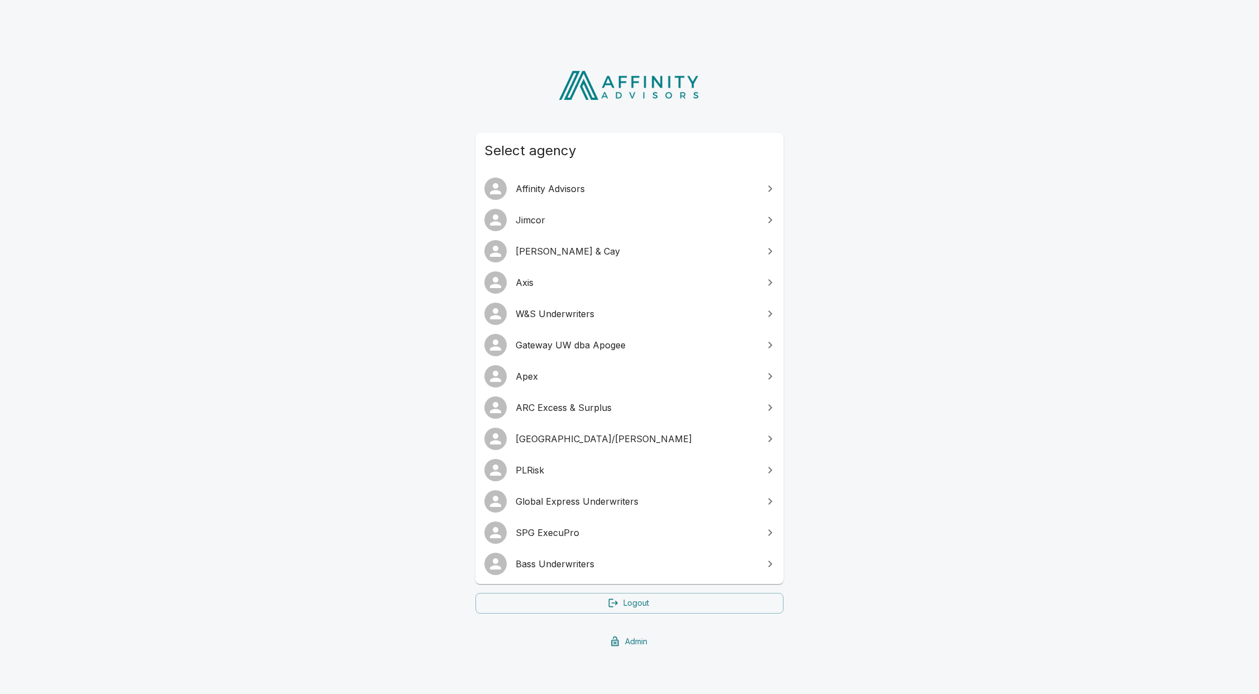
click at [579, 377] on span "Apex" at bounding box center [636, 375] width 241 height 13
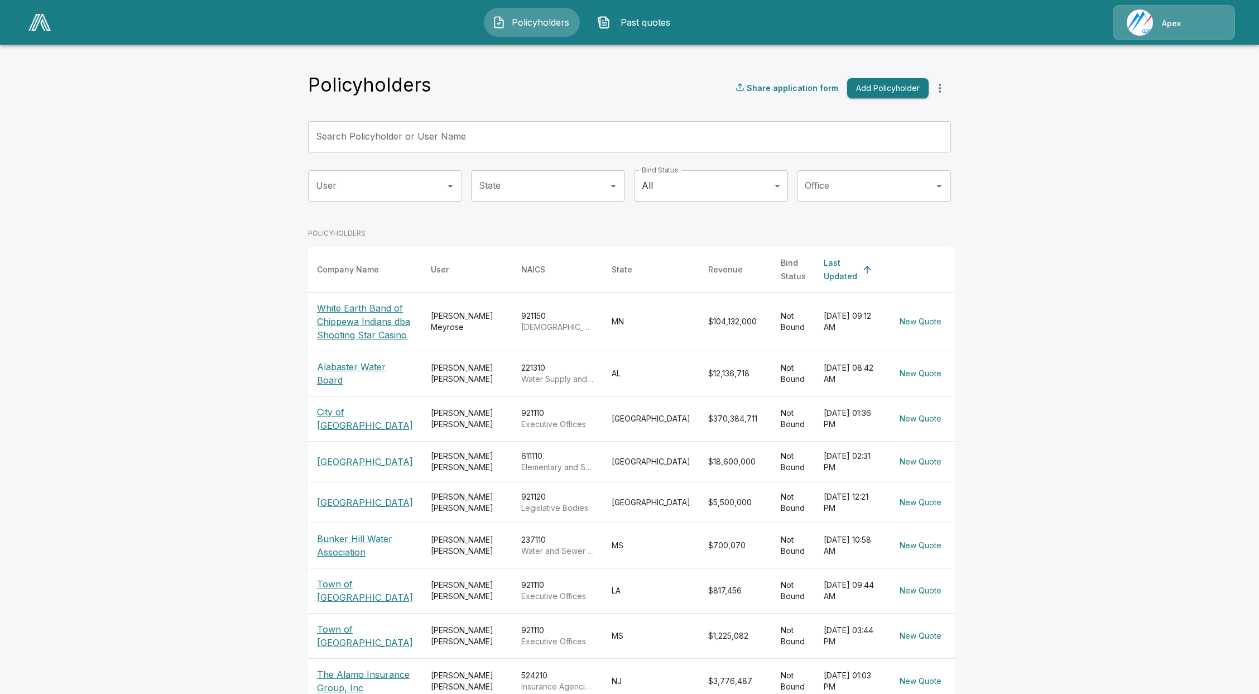
click at [358, 387] on p "Alabaster Water Board" at bounding box center [365, 373] width 96 height 27
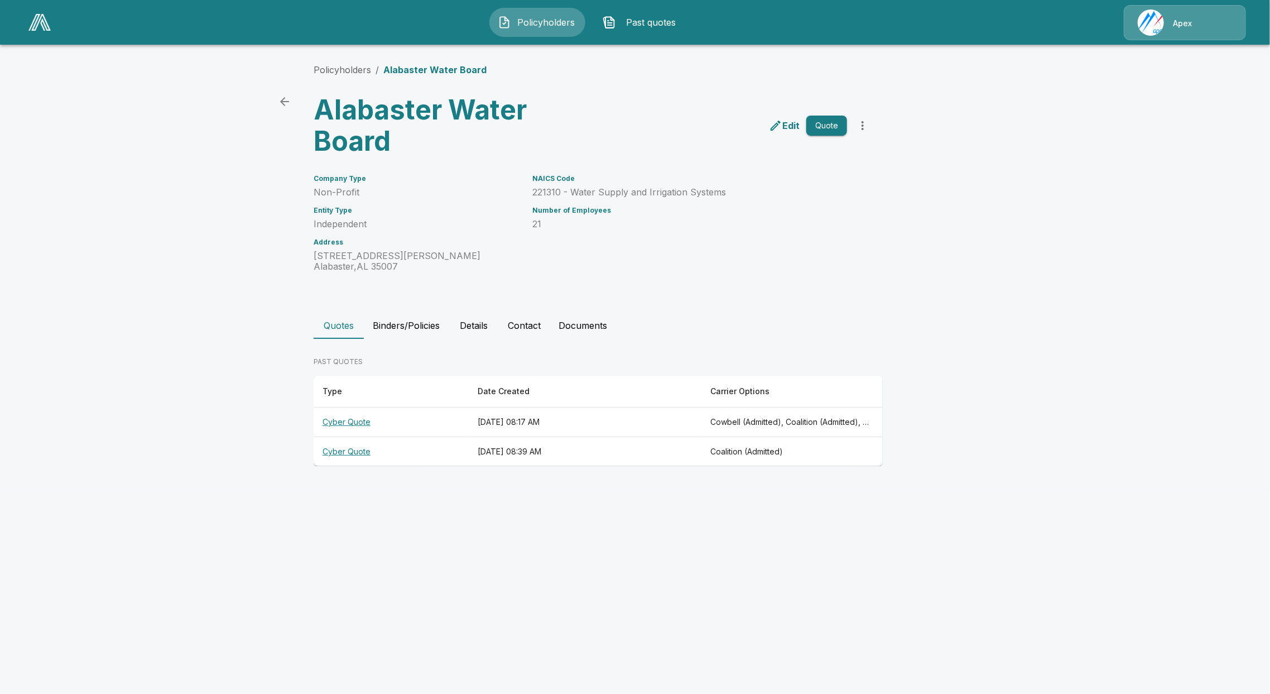
click at [358, 422] on th "Cyber Quote" at bounding box center [391, 422] width 155 height 30
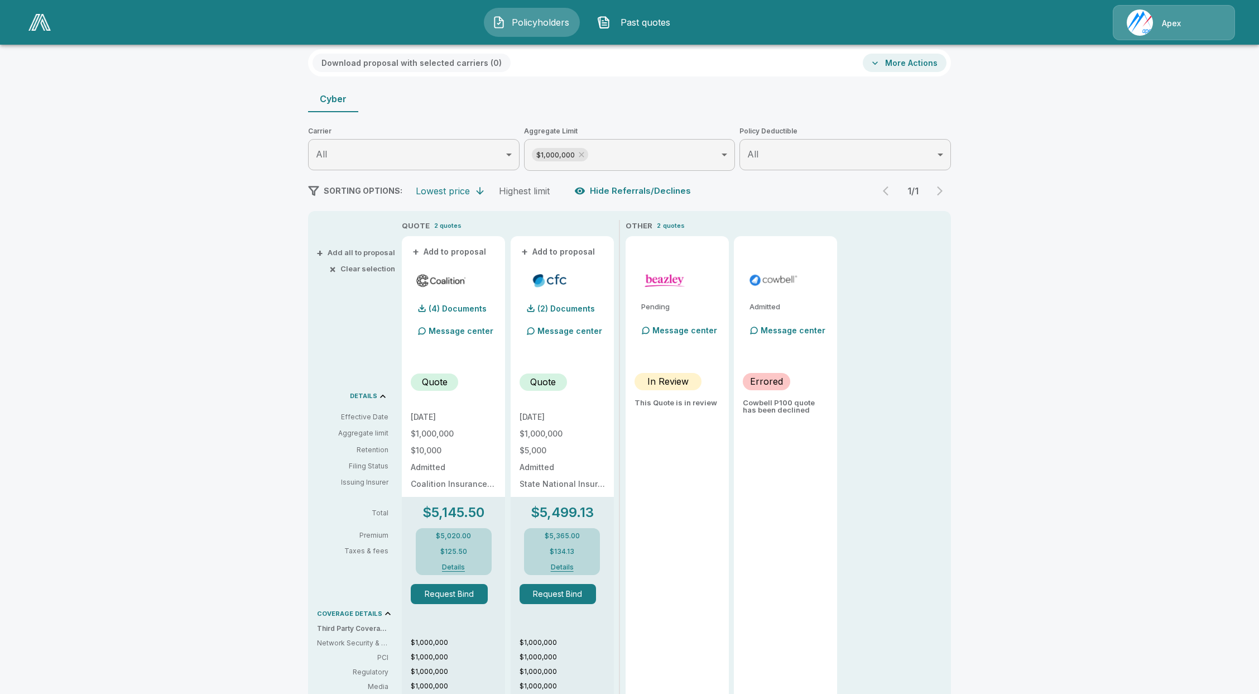
scroll to position [74, 0]
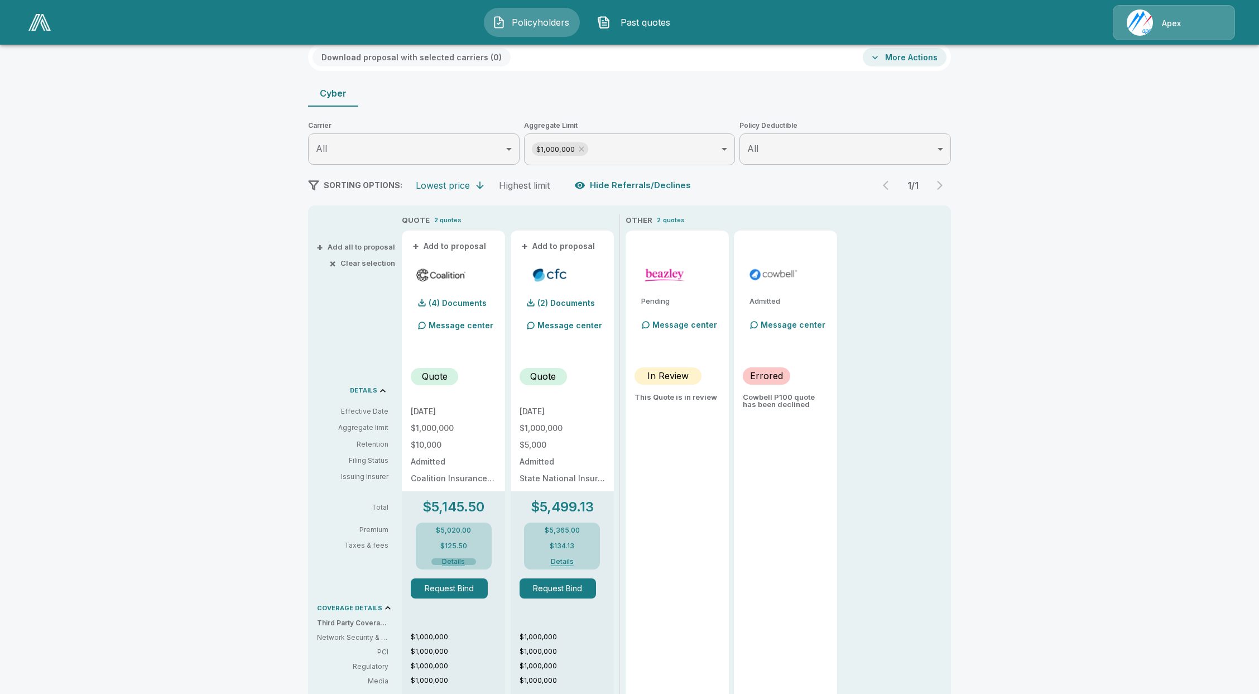
click at [451, 562] on button "Details" at bounding box center [453, 561] width 45 height 7
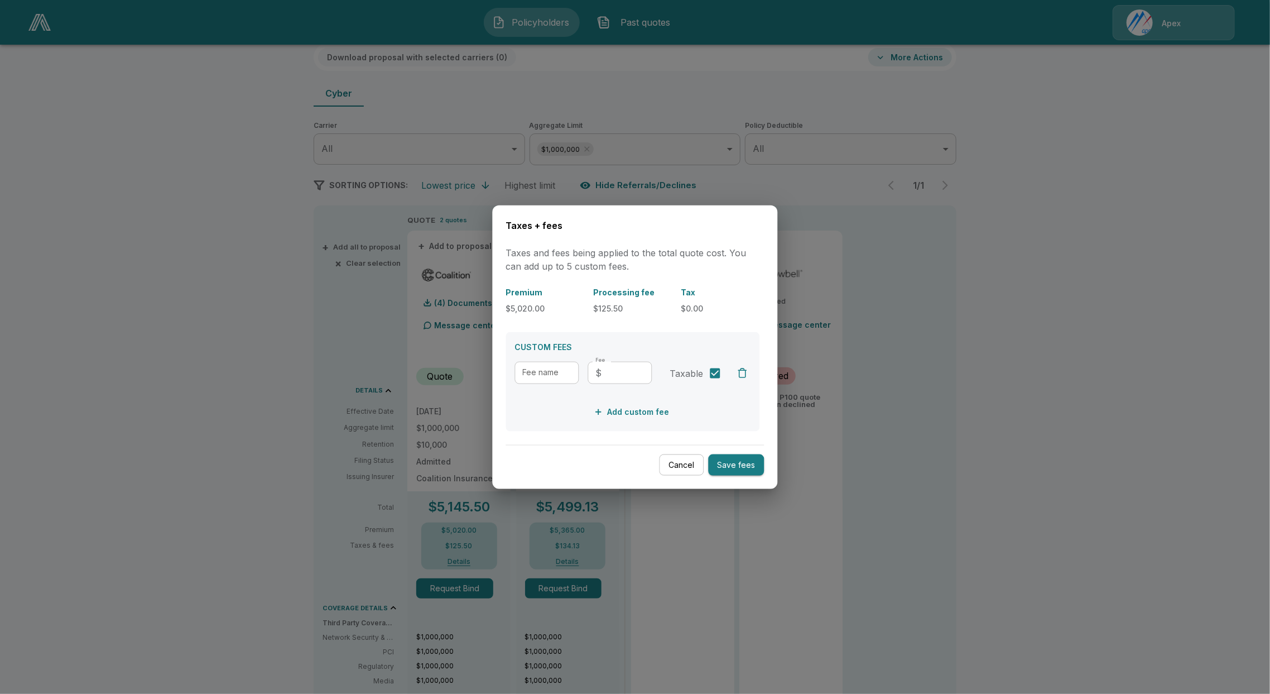
click at [550, 559] on div at bounding box center [635, 347] width 1270 height 694
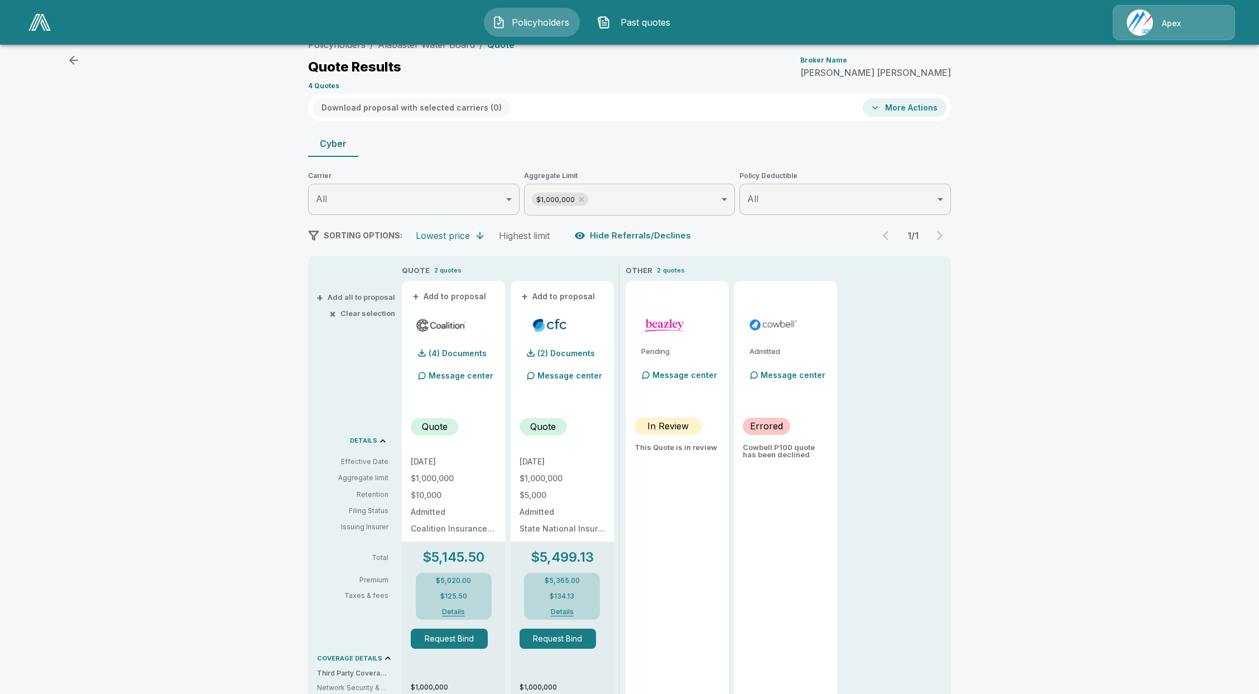
scroll to position [0, 0]
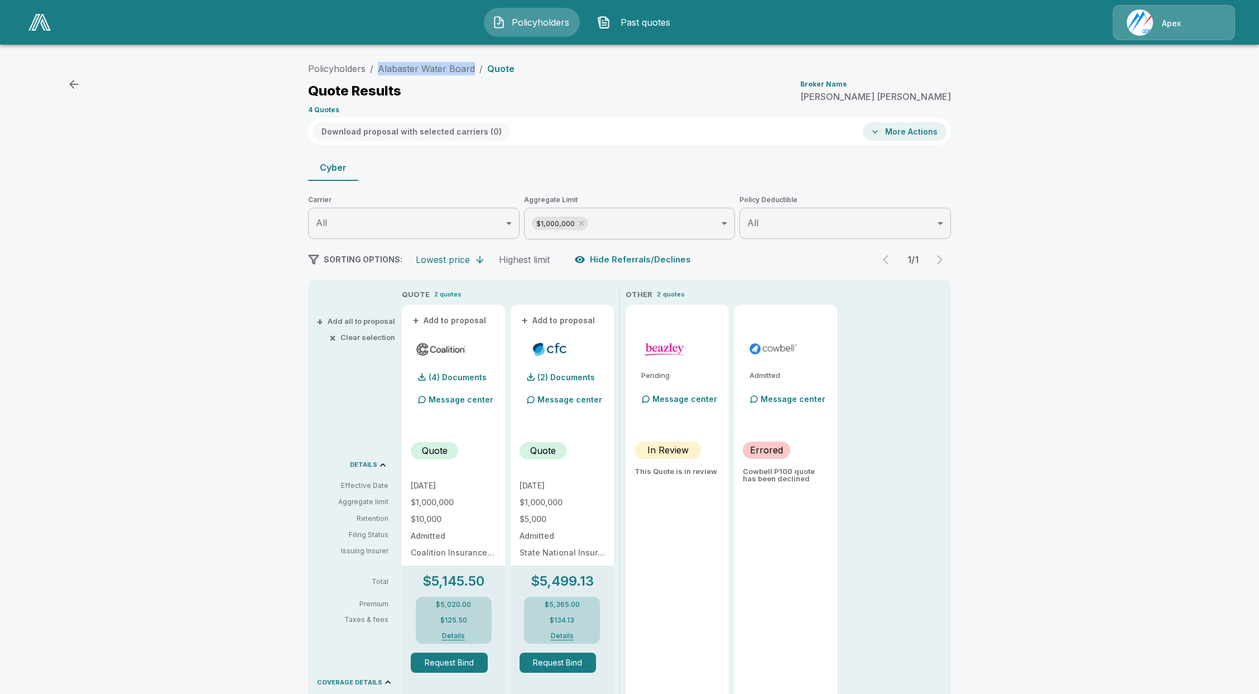
drag, startPoint x: 478, startPoint y: 66, endPoint x: 381, endPoint y: 74, distance: 98.0
click at [381, 74] on ol "Policyholders / Alabaster Water Board / Quote" at bounding box center [411, 68] width 206 height 13
copy link "Alabaster Water Board"
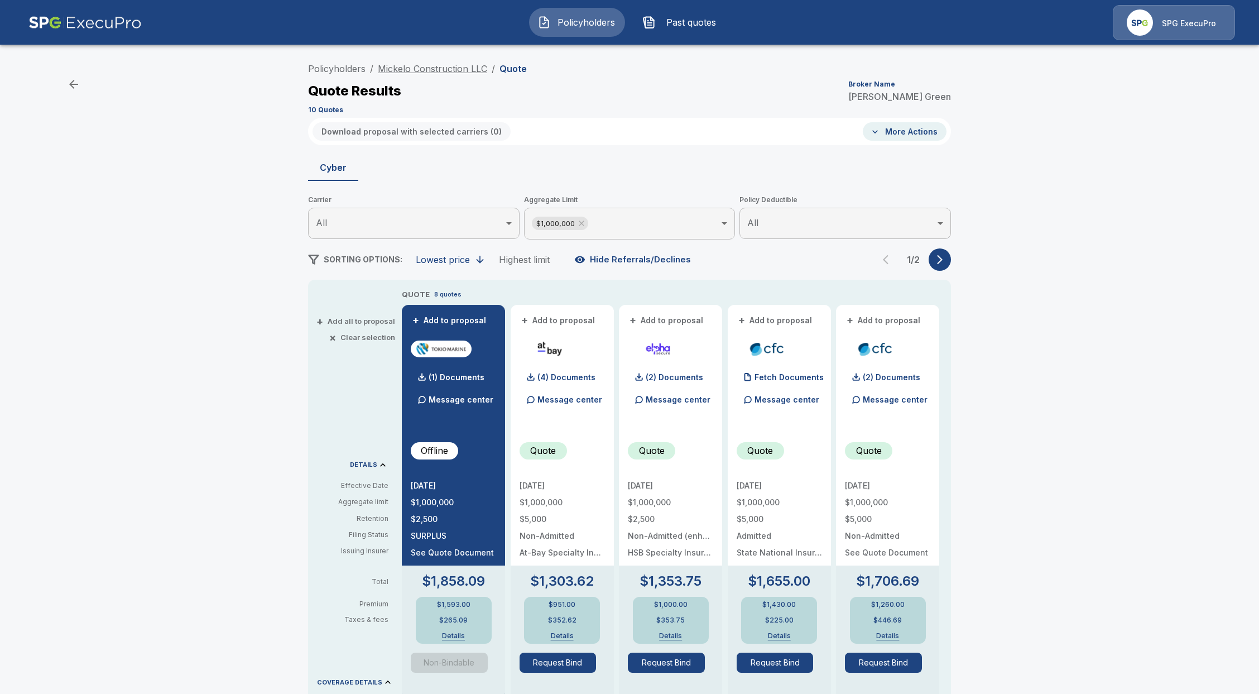
click at [425, 69] on link "Mickelo Construction LLC" at bounding box center [432, 68] width 109 height 11
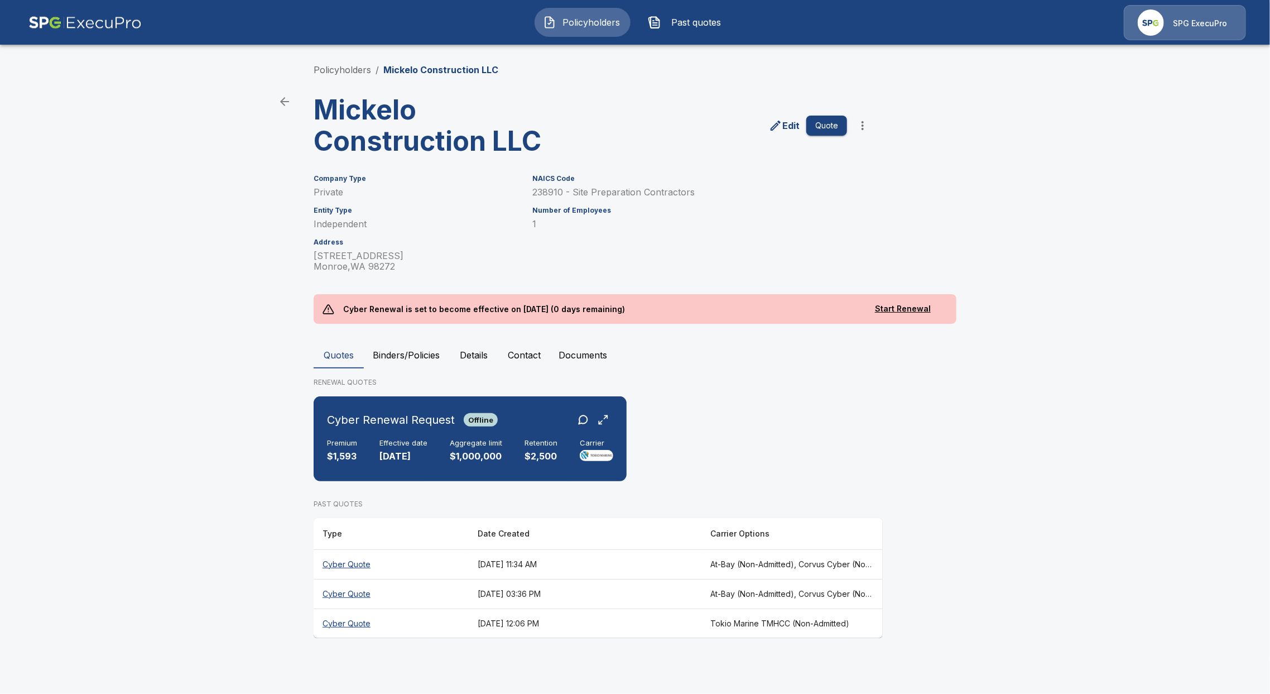
click at [563, 357] on button "Documents" at bounding box center [583, 355] width 66 height 27
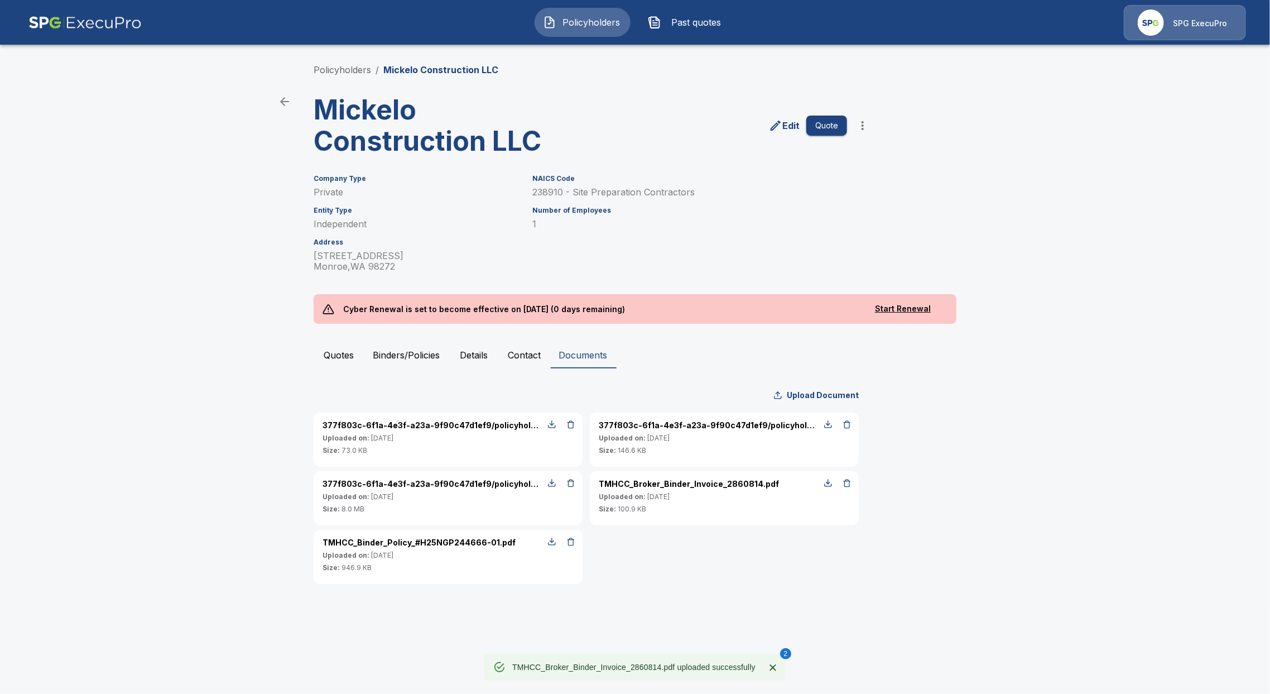
click at [696, 592] on div "Policyholders / Mickelo Construction LLC Mickelo Construction LLC Edit Quote Co…" at bounding box center [635, 323] width 670 height 563
click at [775, 671] on icon "Close" at bounding box center [772, 667] width 11 height 11
click at [342, 69] on link "Policyholders" at bounding box center [342, 69] width 57 height 11
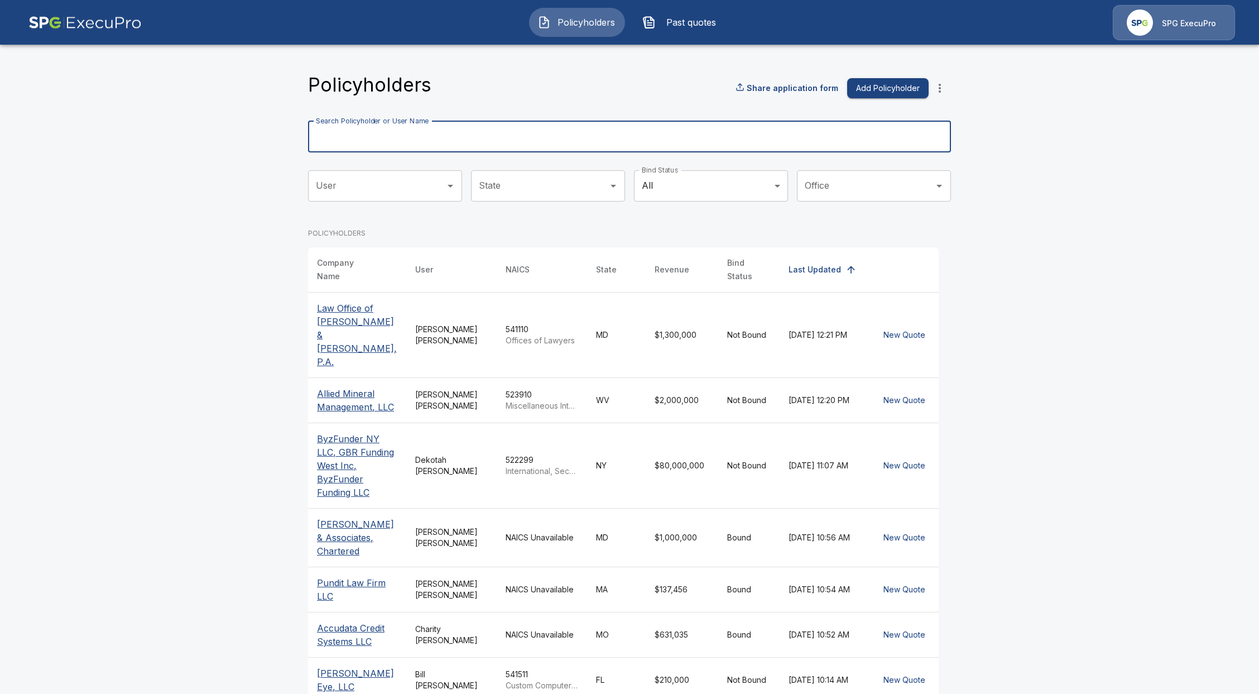
click at [541, 141] on input "Search Policyholder or User Name" at bounding box center [623, 136] width 631 height 31
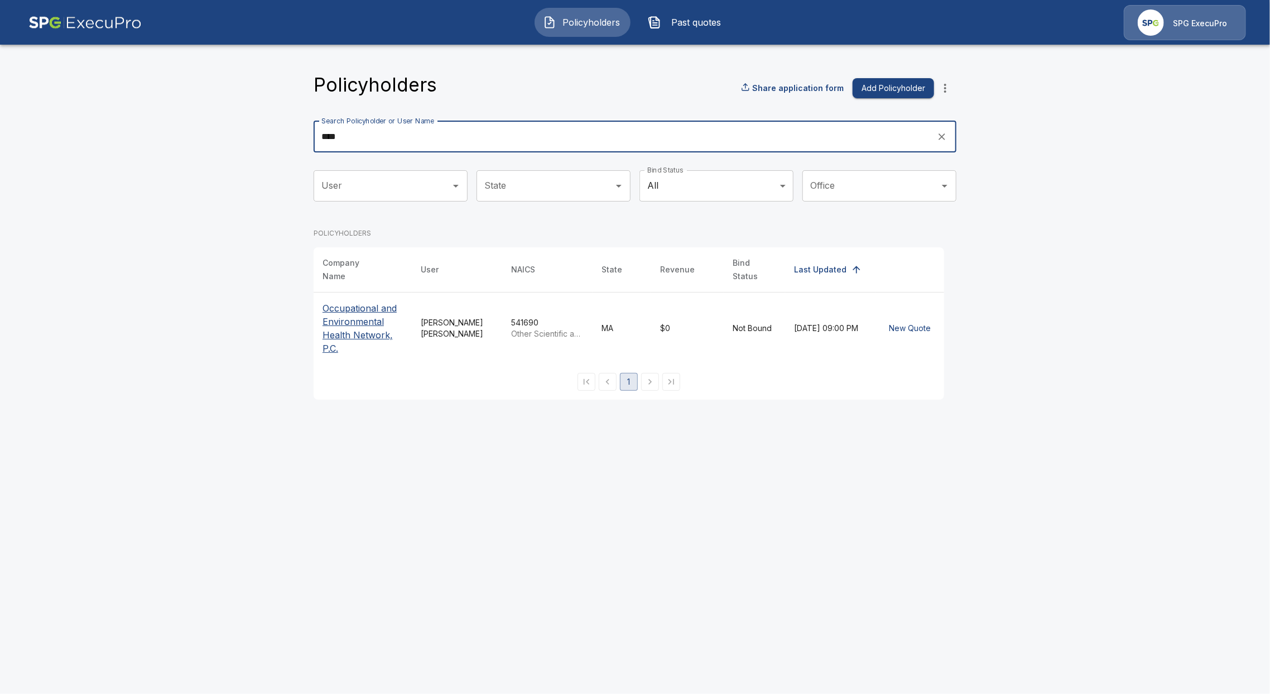
type input "****"
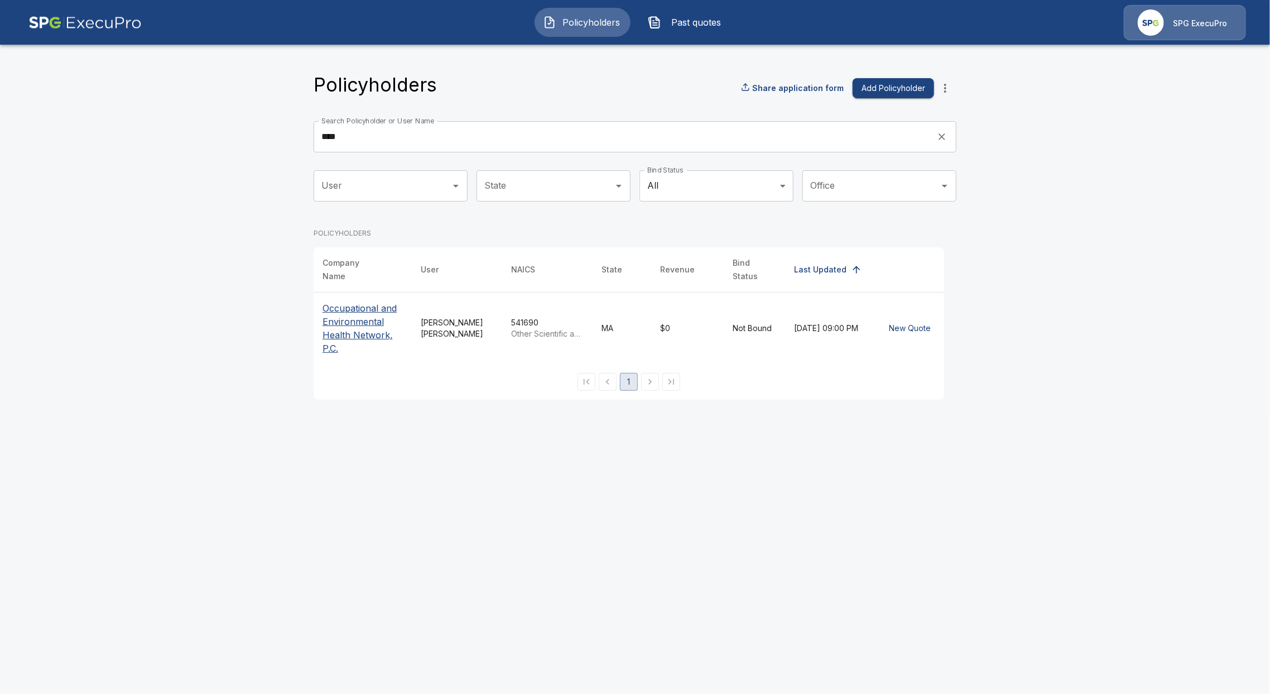
click at [341, 307] on p "Occupational and Environmental Health Network, P.C." at bounding box center [363, 328] width 80 height 54
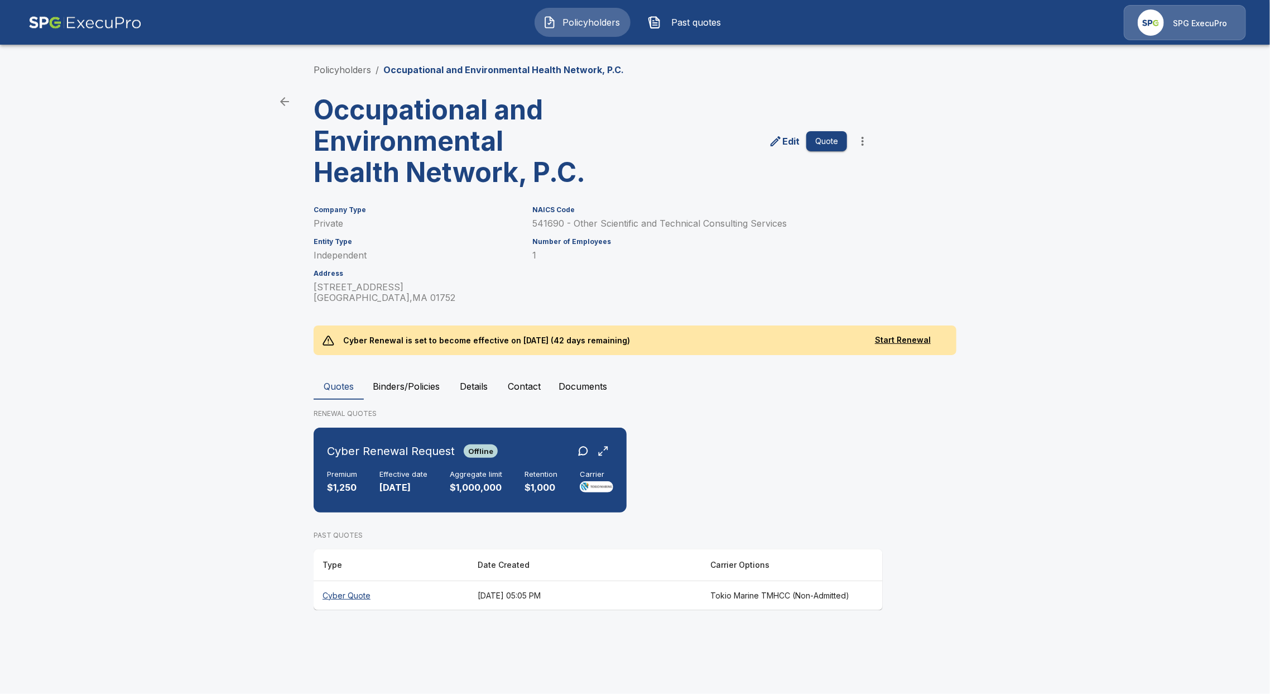
click at [349, 586] on th "Cyber Quote" at bounding box center [391, 595] width 155 height 30
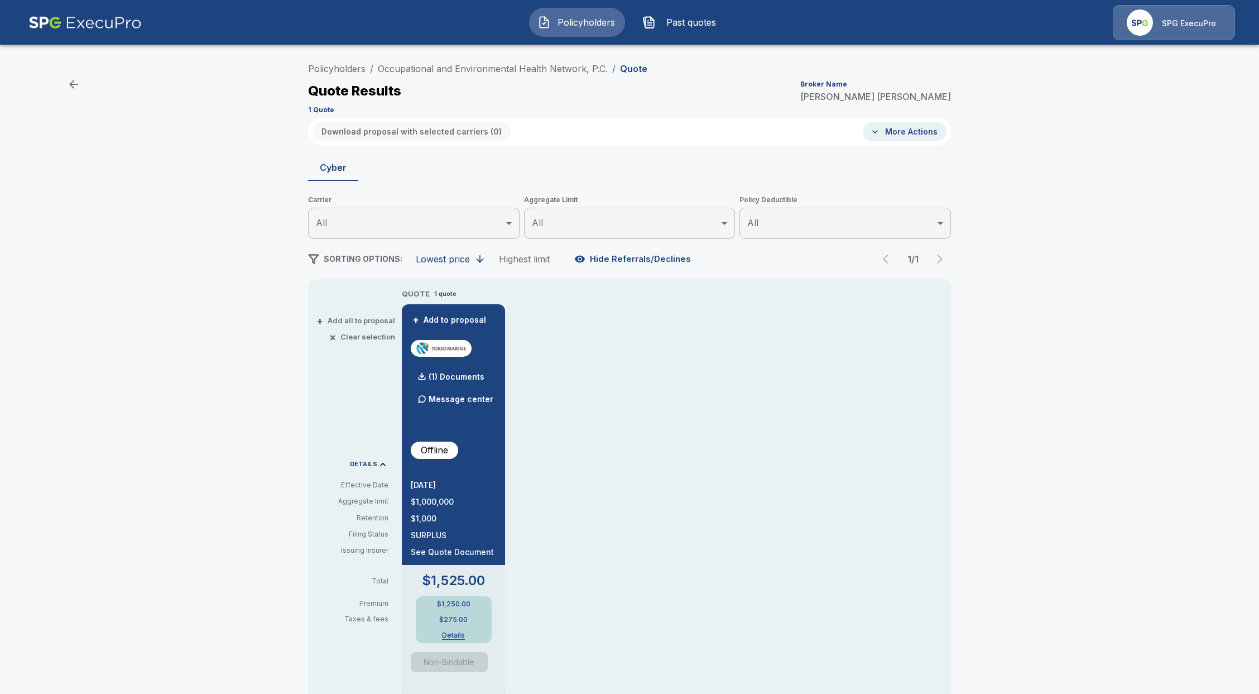
click at [467, 635] on button "Details" at bounding box center [453, 635] width 45 height 7
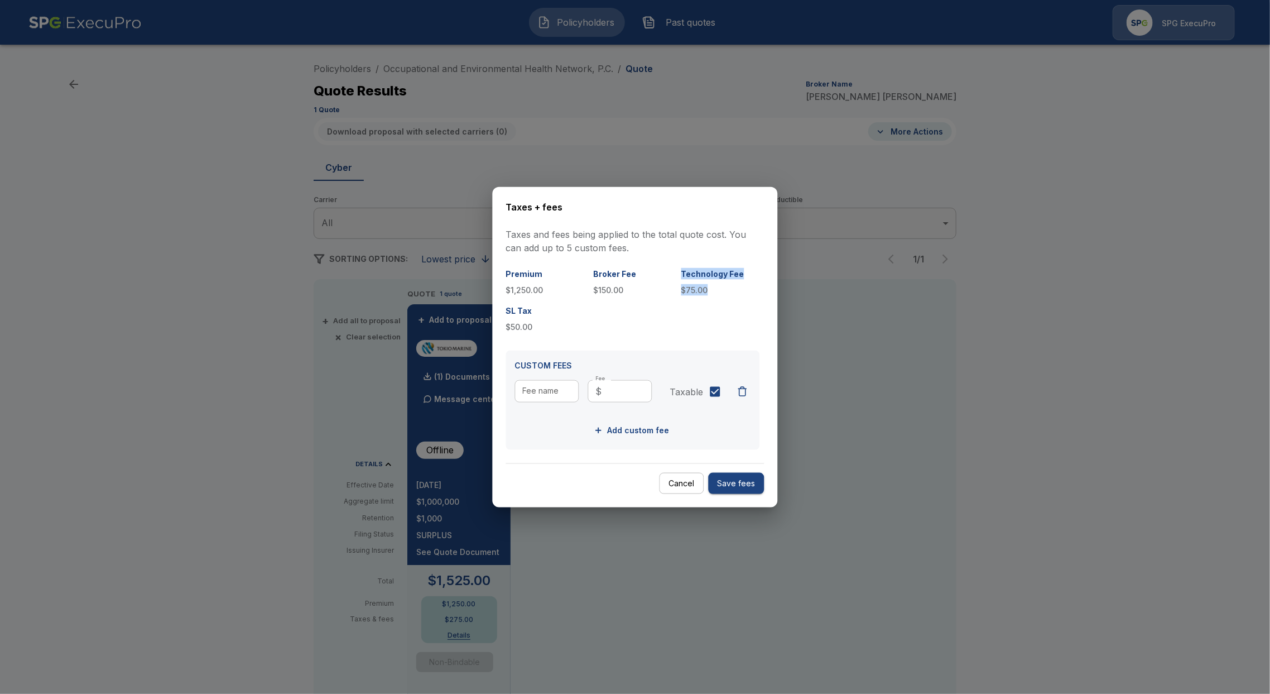
drag, startPoint x: 698, startPoint y: 289, endPoint x: 669, endPoint y: 293, distance: 29.4
click at [669, 293] on div "Premium $1,250.00 Broker Fee $150.00 Technology Fee $75.00 SL Tax $50.00" at bounding box center [633, 300] width 254 height 65
click at [728, 300] on div "Premium $1,250.00 Broker Fee $150.00 Technology Fee $75.00 SL Tax $50.00" at bounding box center [633, 300] width 254 height 65
click at [695, 289] on p "$75.00" at bounding box center [720, 290] width 79 height 12
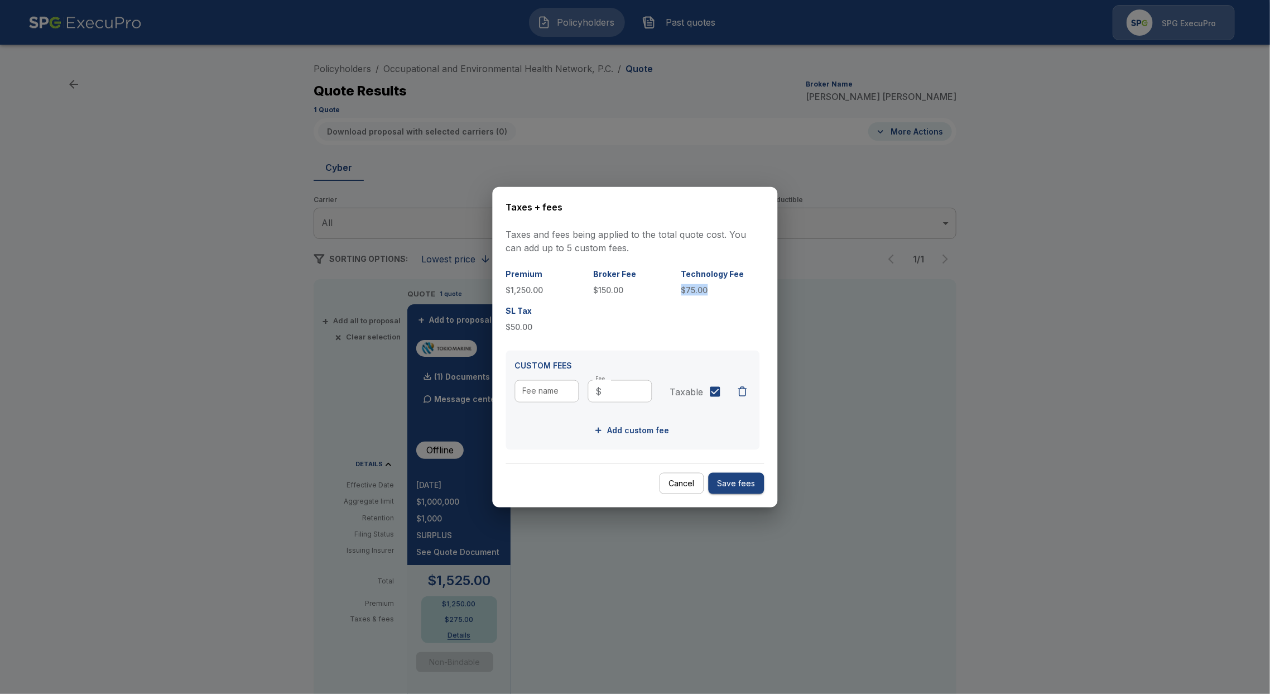
click at [695, 289] on p "$75.00" at bounding box center [720, 290] width 79 height 12
copy p "$75.00"
click at [589, 120] on div at bounding box center [635, 347] width 1270 height 694
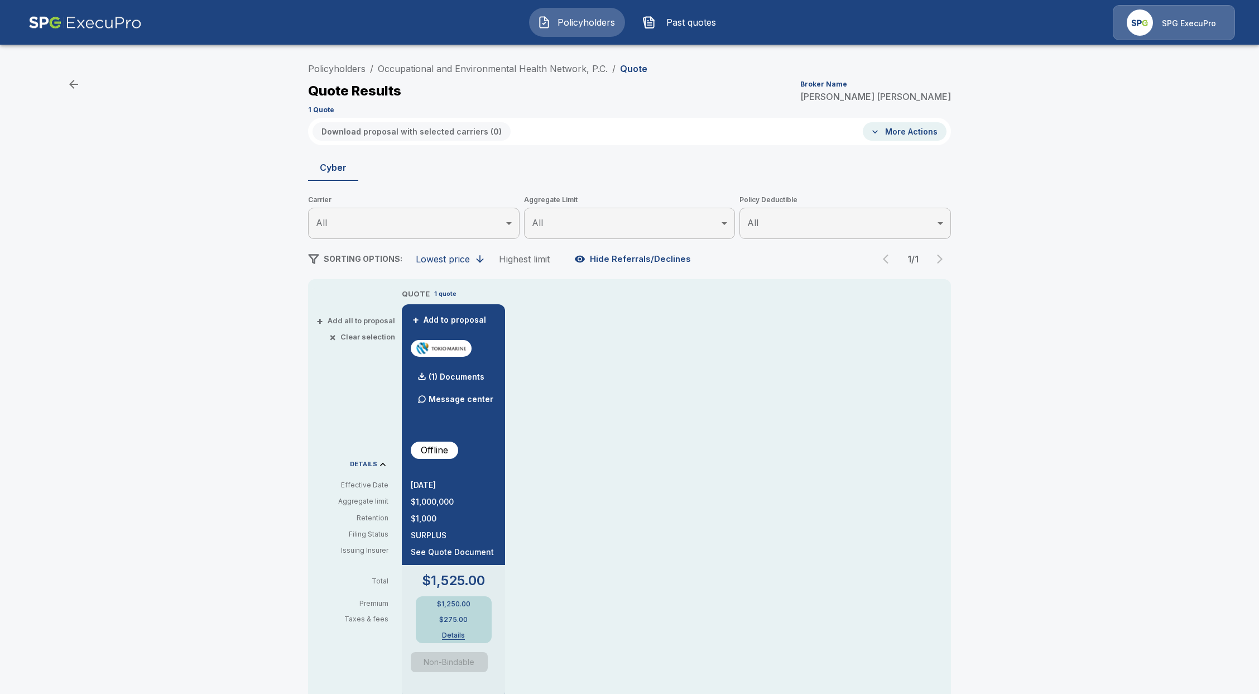
click at [569, 20] on span "Policyholders" at bounding box center [585, 22] width 61 height 13
click at [571, 31] on button "Policyholders" at bounding box center [577, 22] width 96 height 29
click at [341, 66] on link "Policyholders" at bounding box center [336, 68] width 57 height 11
click at [335, 65] on link "Policyholders" at bounding box center [336, 68] width 57 height 11
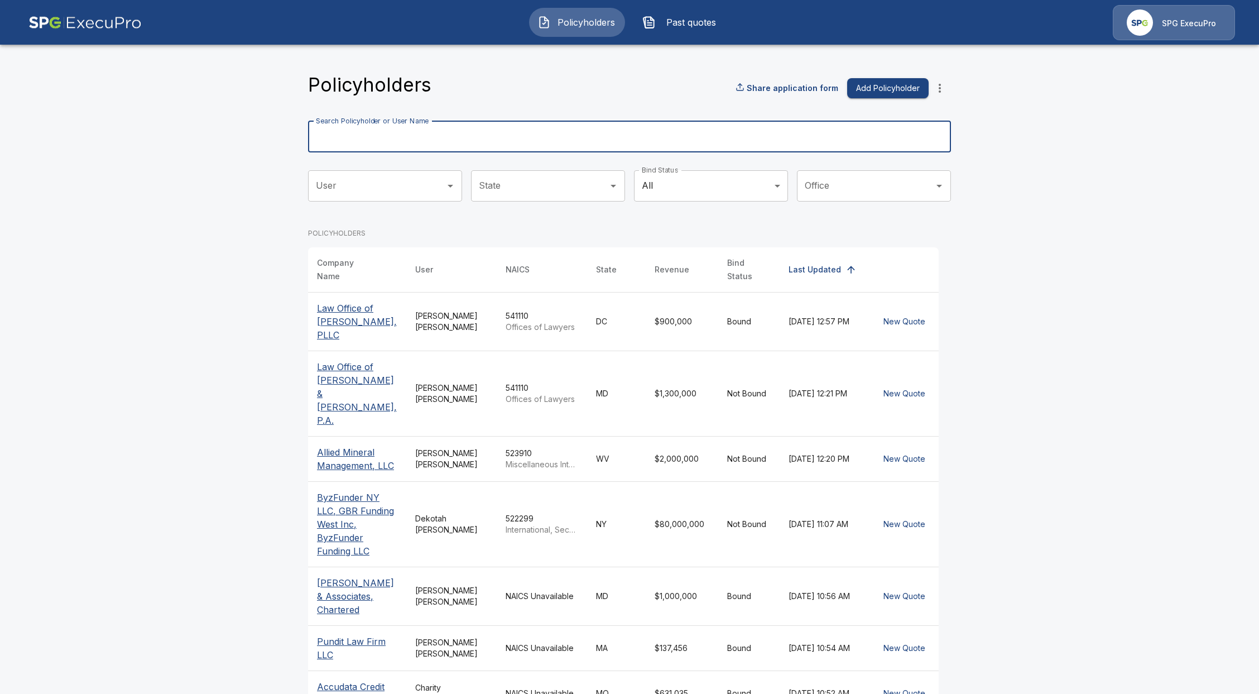
click at [526, 150] on input "Search Policyholder or User Name" at bounding box center [623, 136] width 631 height 31
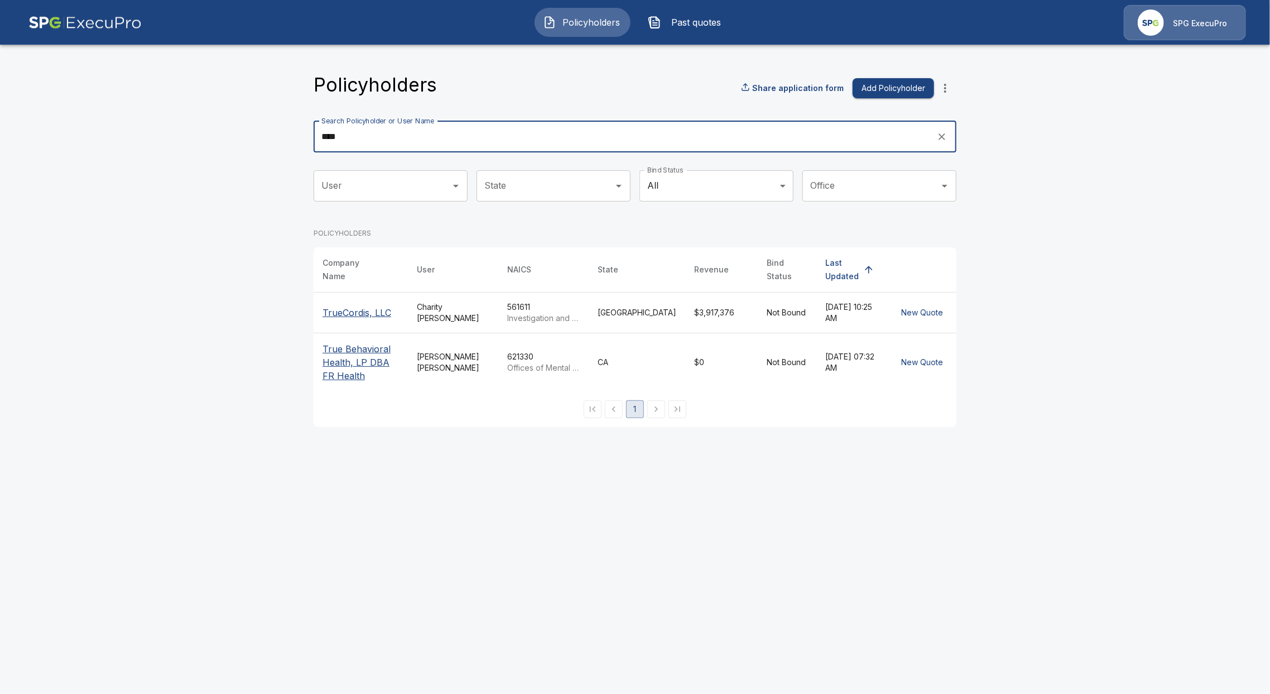
type input "****"
click at [391, 310] on p "TrueCordis, LLC" at bounding box center [361, 312] width 76 height 13
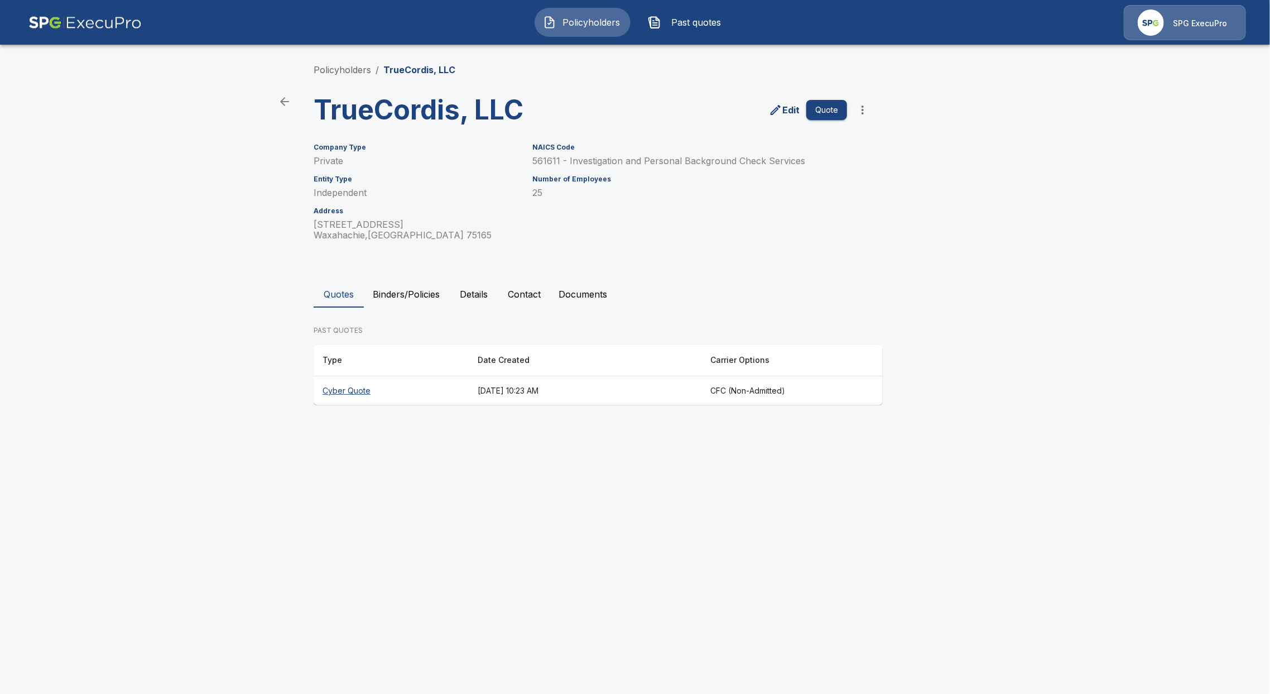
click at [333, 395] on th "Cyber Quote" at bounding box center [391, 391] width 155 height 30
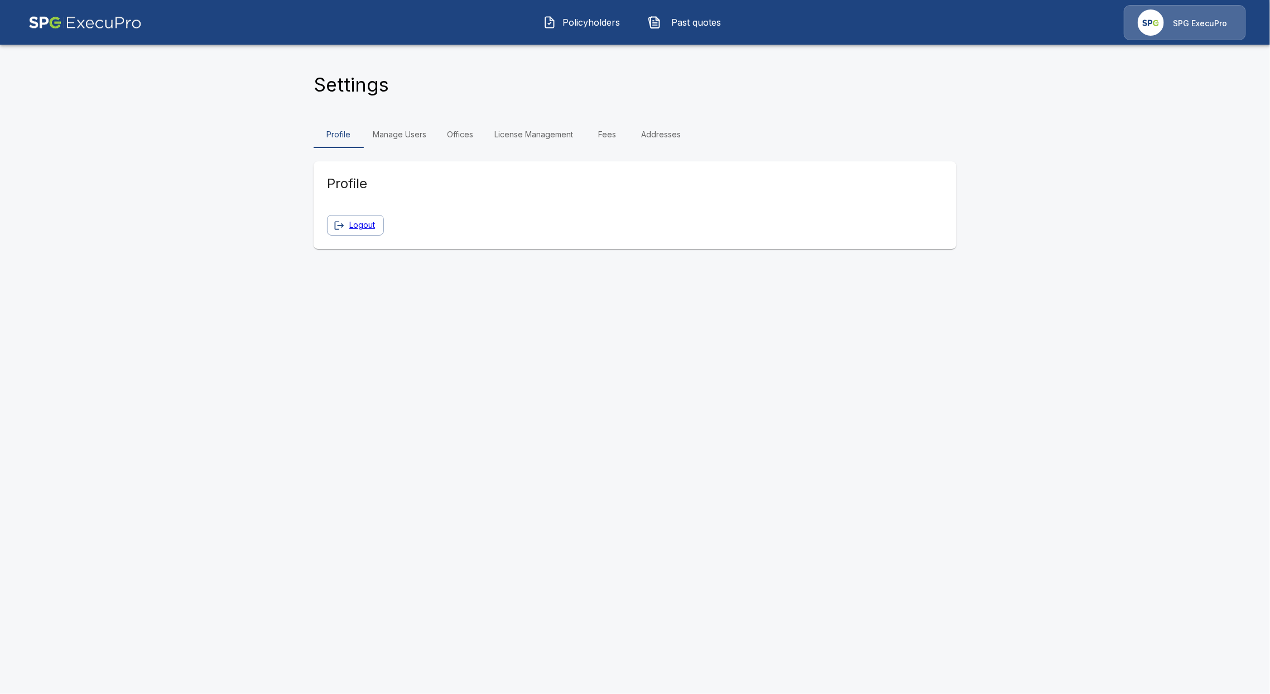
click at [598, 132] on link "Fees" at bounding box center [607, 134] width 50 height 27
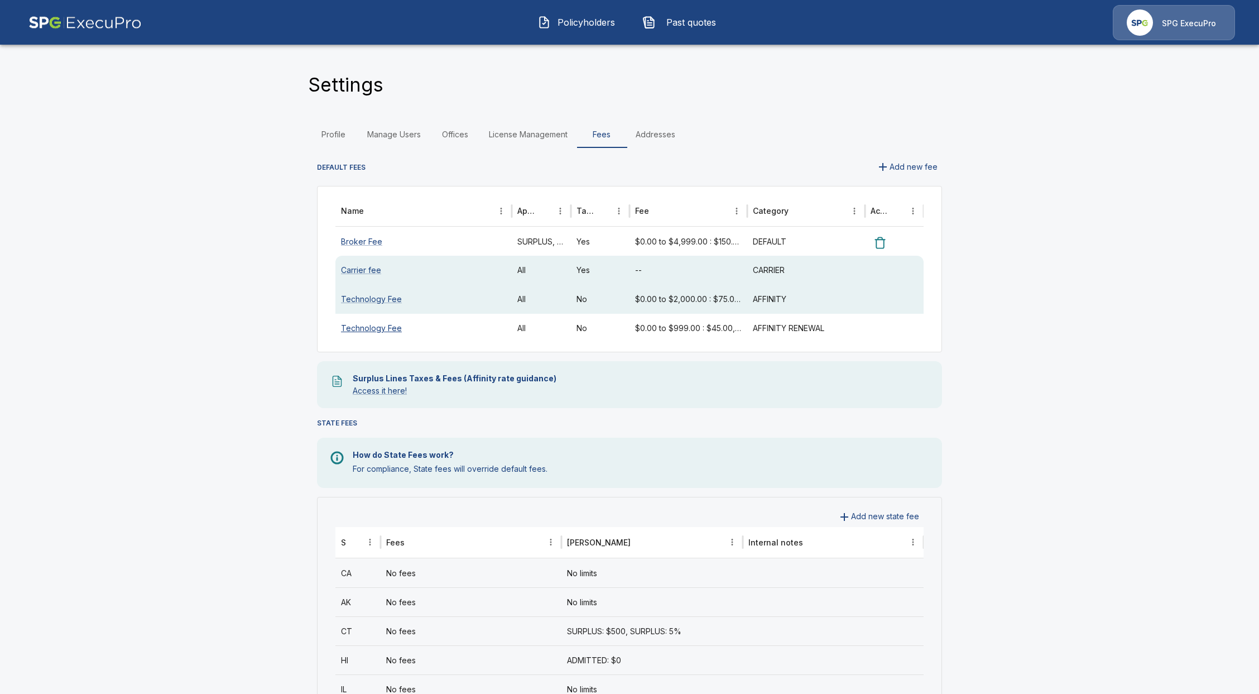
click at [391, 328] on link "Technology Fee" at bounding box center [371, 327] width 61 height 9
